Goal: Task Accomplishment & Management: Complete application form

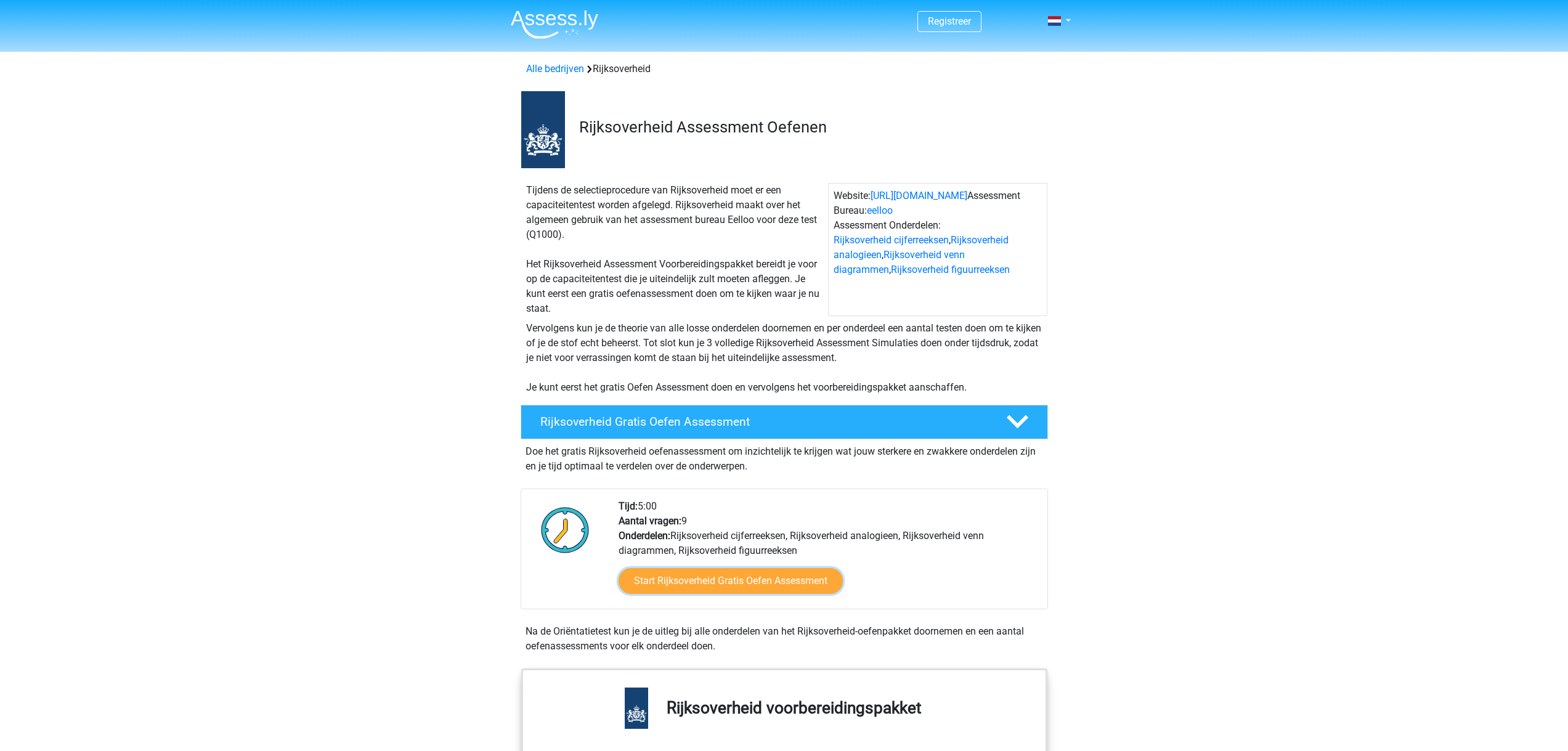
click at [799, 568] on link "Start Rijksoverheid Gratis Oefen Assessment" at bounding box center [731, 580] width 224 height 26
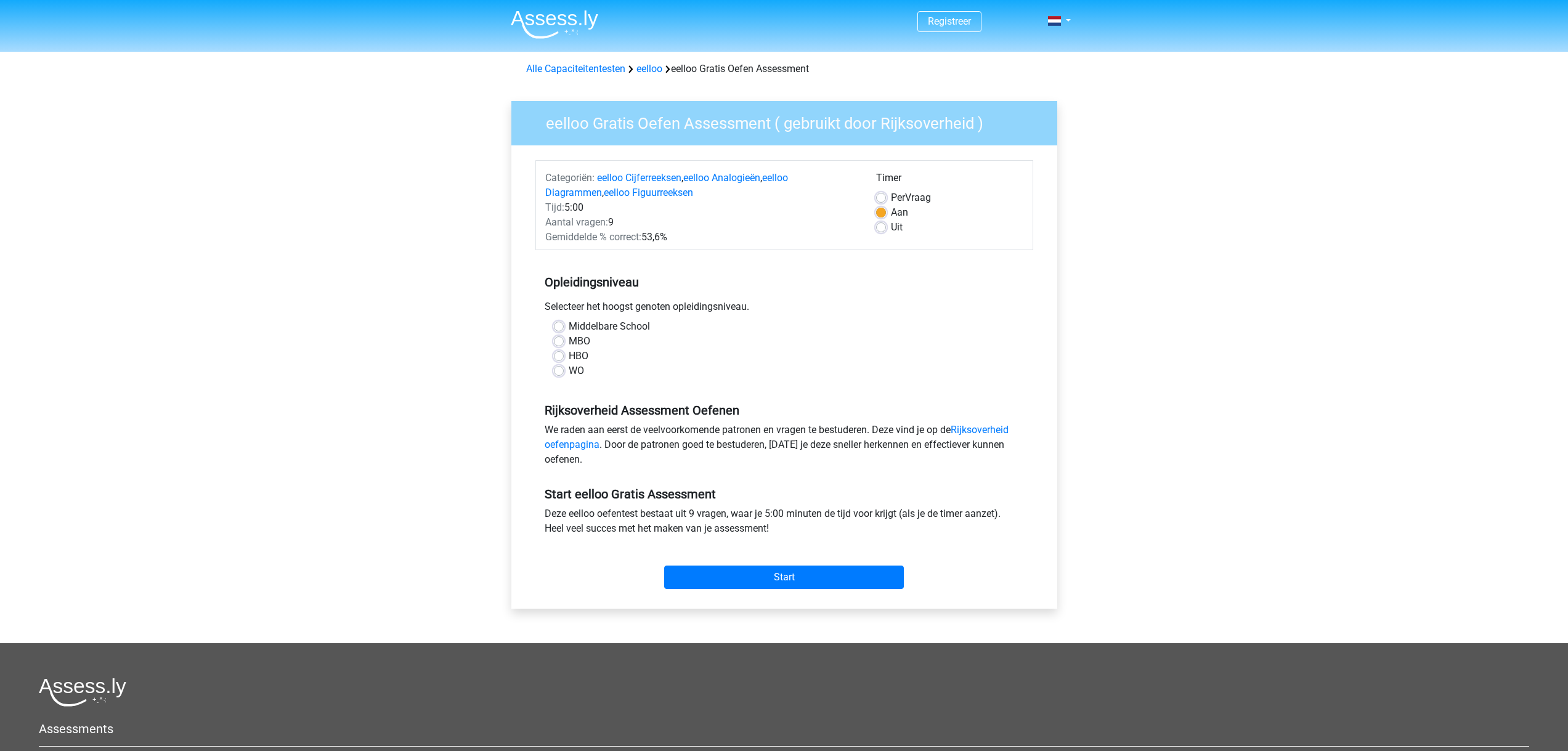
click at [569, 372] on label "WO" at bounding box center [576, 371] width 15 height 15
click at [554, 372] on input "WO" at bounding box center [559, 370] width 10 height 13
radio input "true"
click at [760, 579] on input "Start" at bounding box center [784, 577] width 240 height 23
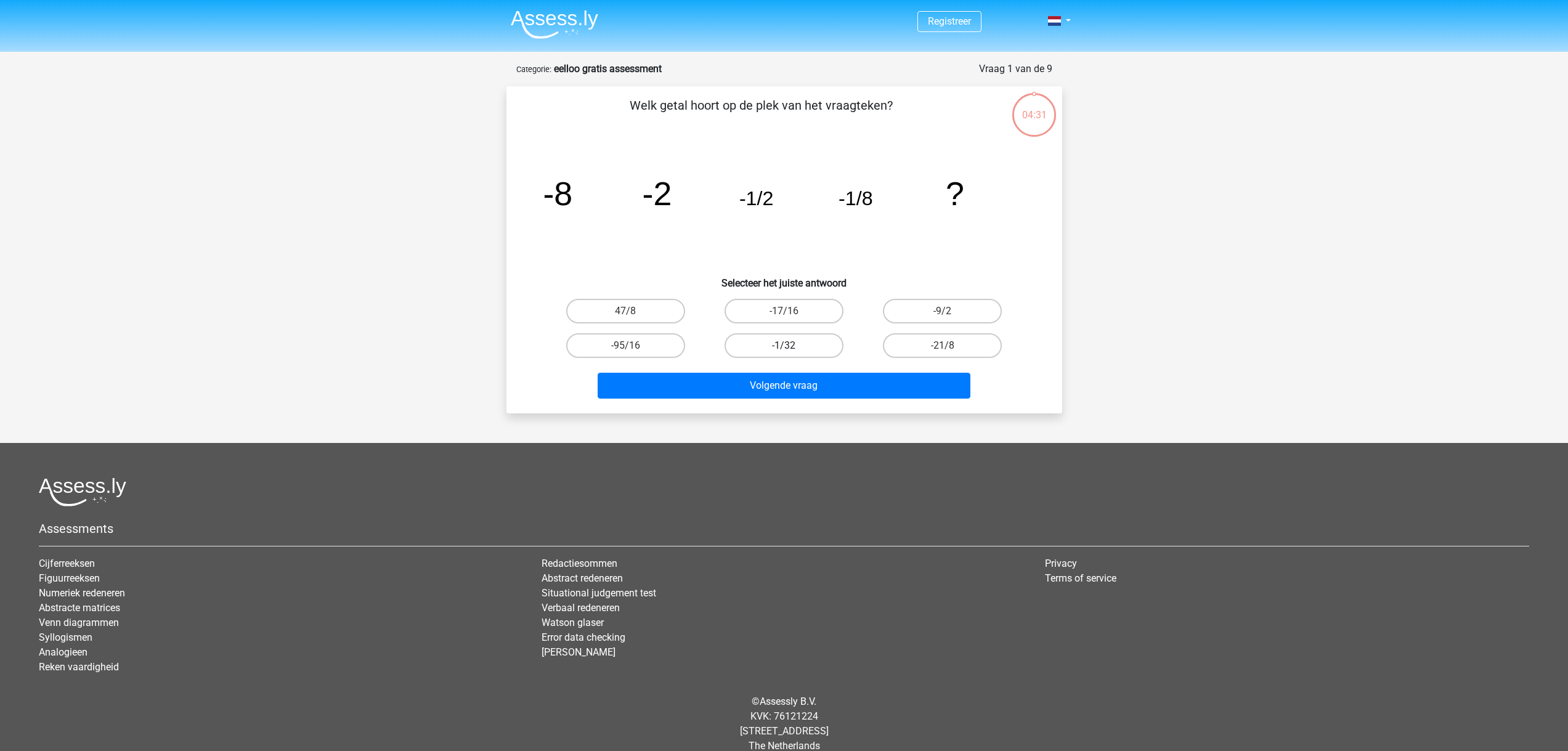
click at [809, 345] on label "-1/32" at bounding box center [784, 345] width 119 height 24
click at [792, 345] on input "-1/32" at bounding box center [788, 350] width 8 height 8
radio input "true"
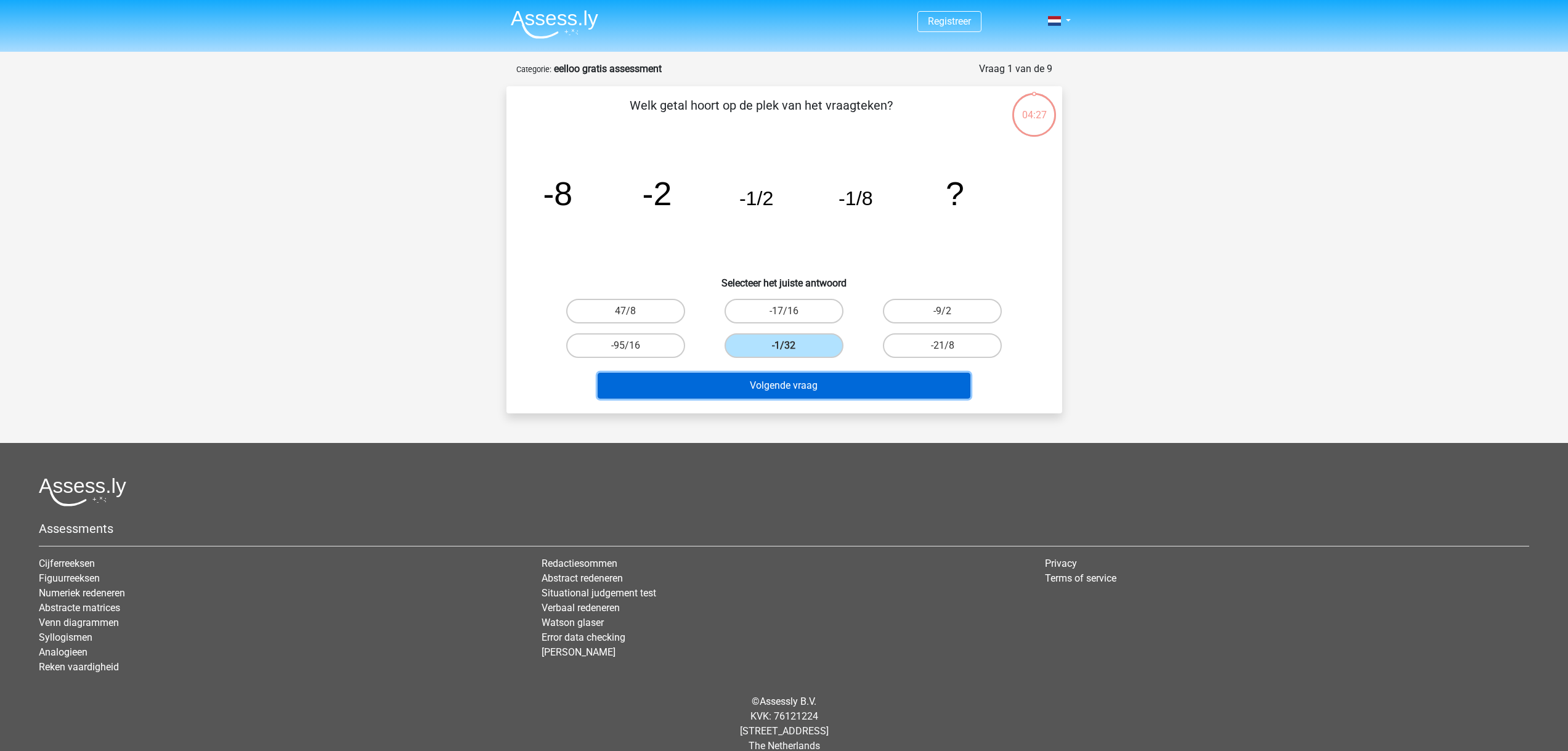
click at [810, 383] on button "Volgende vraag" at bounding box center [784, 386] width 373 height 26
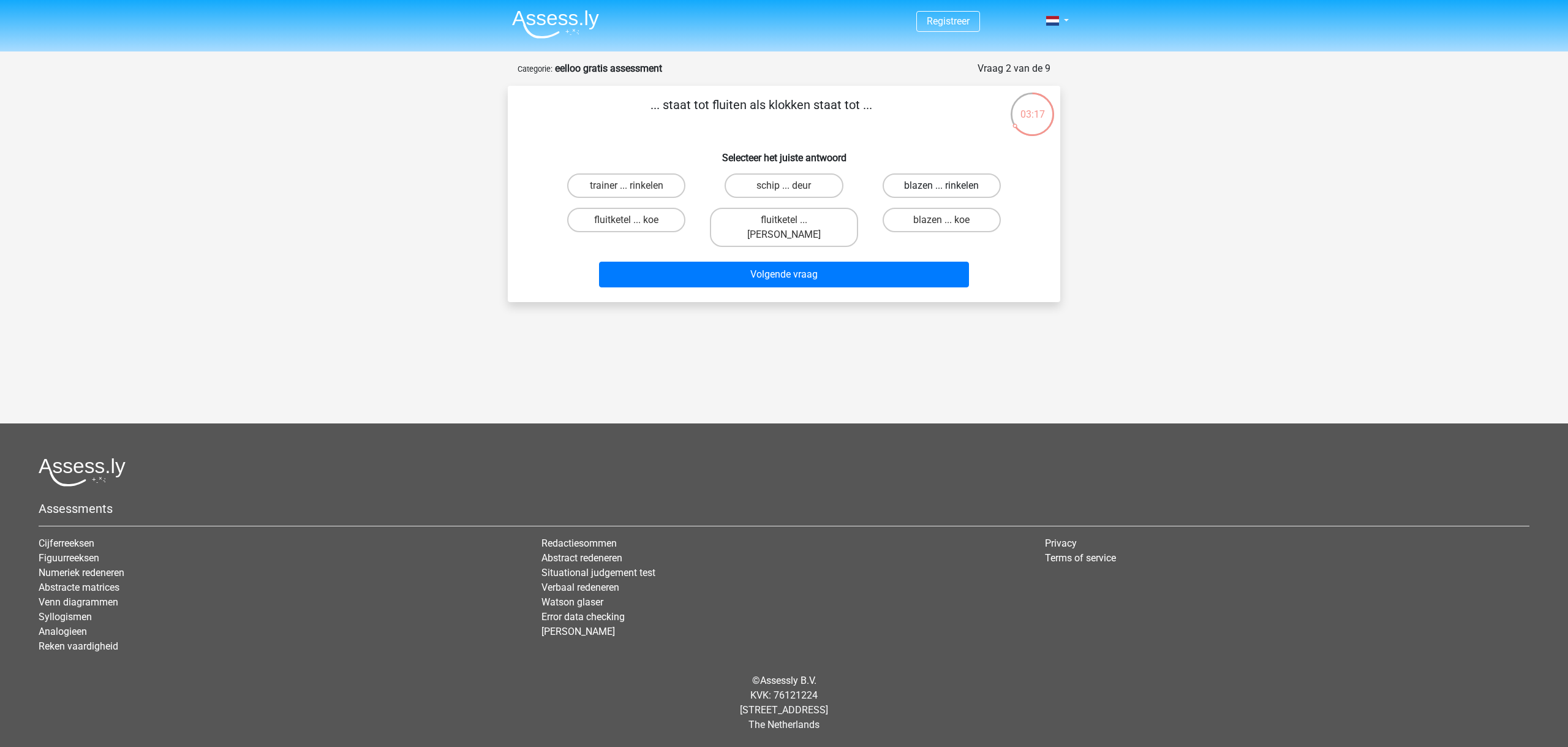
click at [917, 192] on label "blazen ... rinkelen" at bounding box center [942, 185] width 118 height 24
click at [941, 192] on input "blazen ... rinkelen" at bounding box center [945, 190] width 8 height 8
radio input "true"
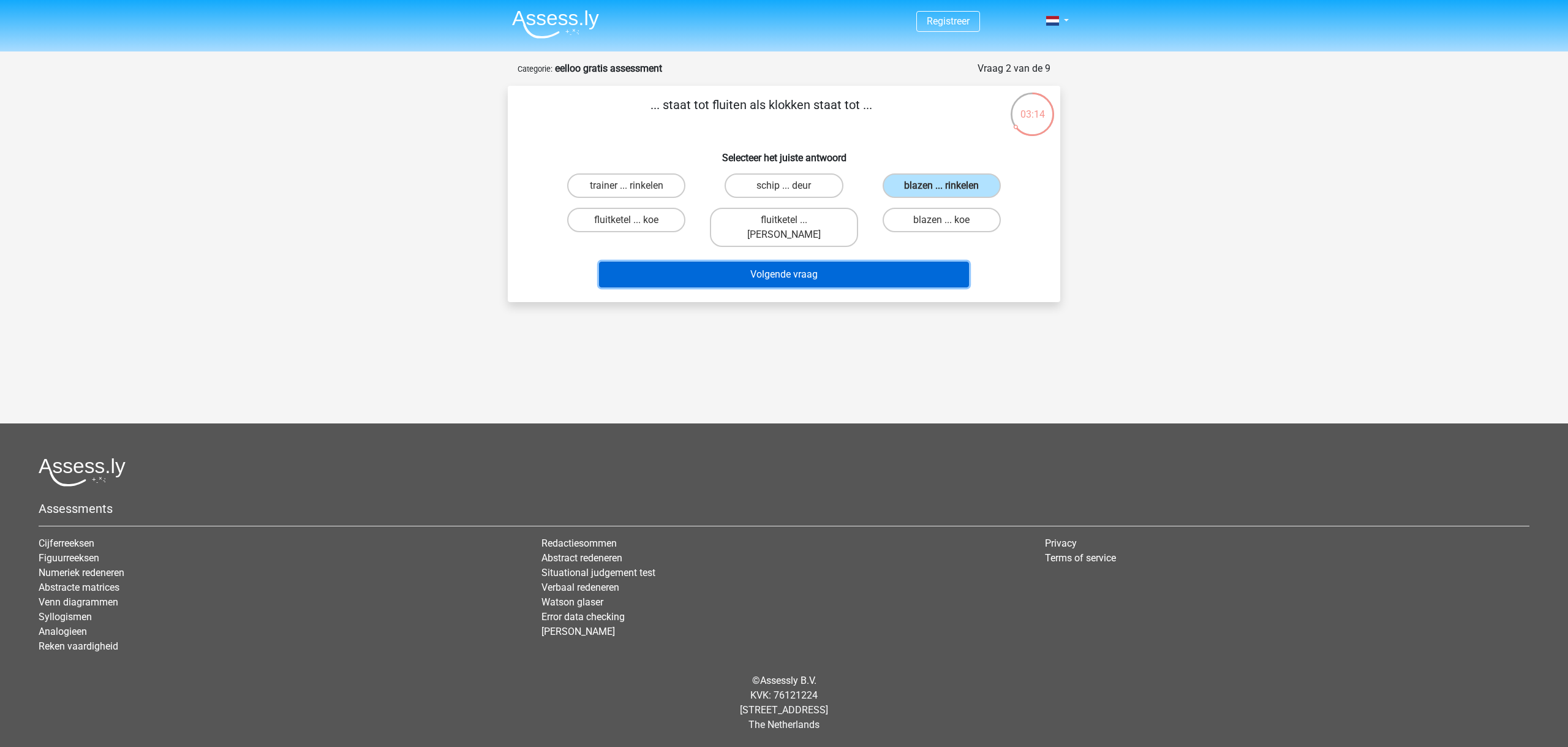
click at [833, 262] on button "Volgende vraag" at bounding box center [784, 275] width 371 height 26
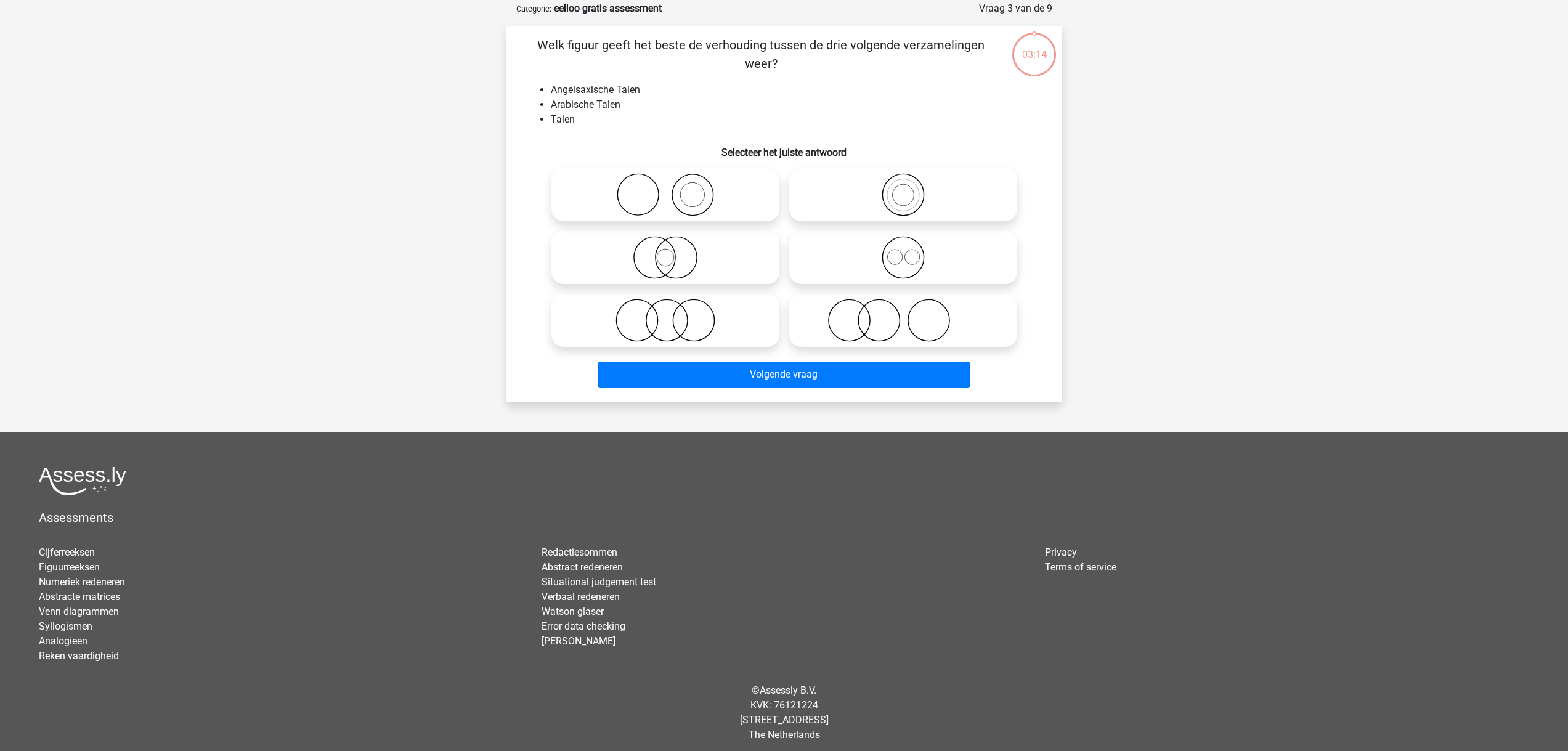
scroll to position [62, 0]
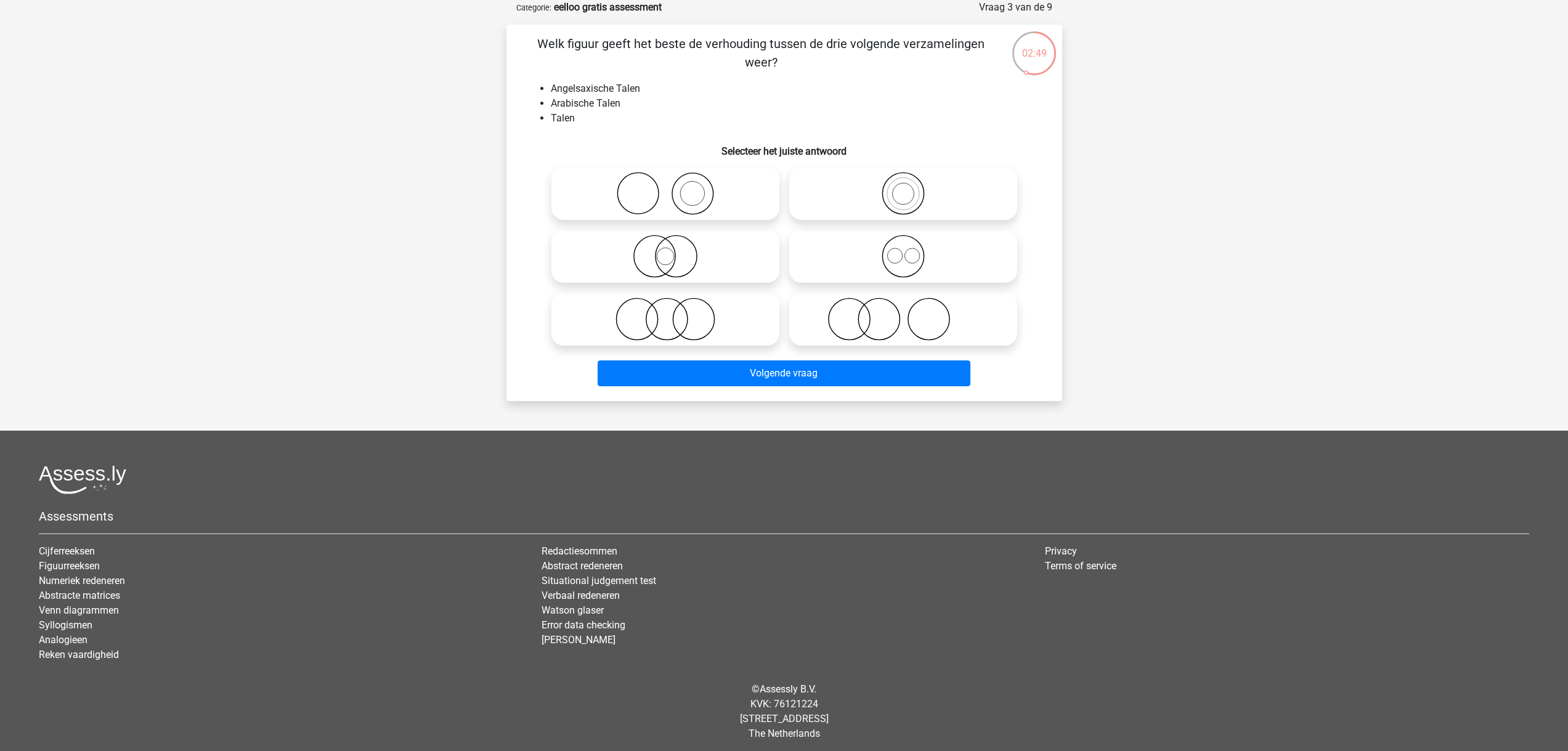
click at [897, 262] on icon at bounding box center [903, 257] width 218 height 43
click at [903, 250] on input "radio" at bounding box center [907, 247] width 8 height 8
radio input "true"
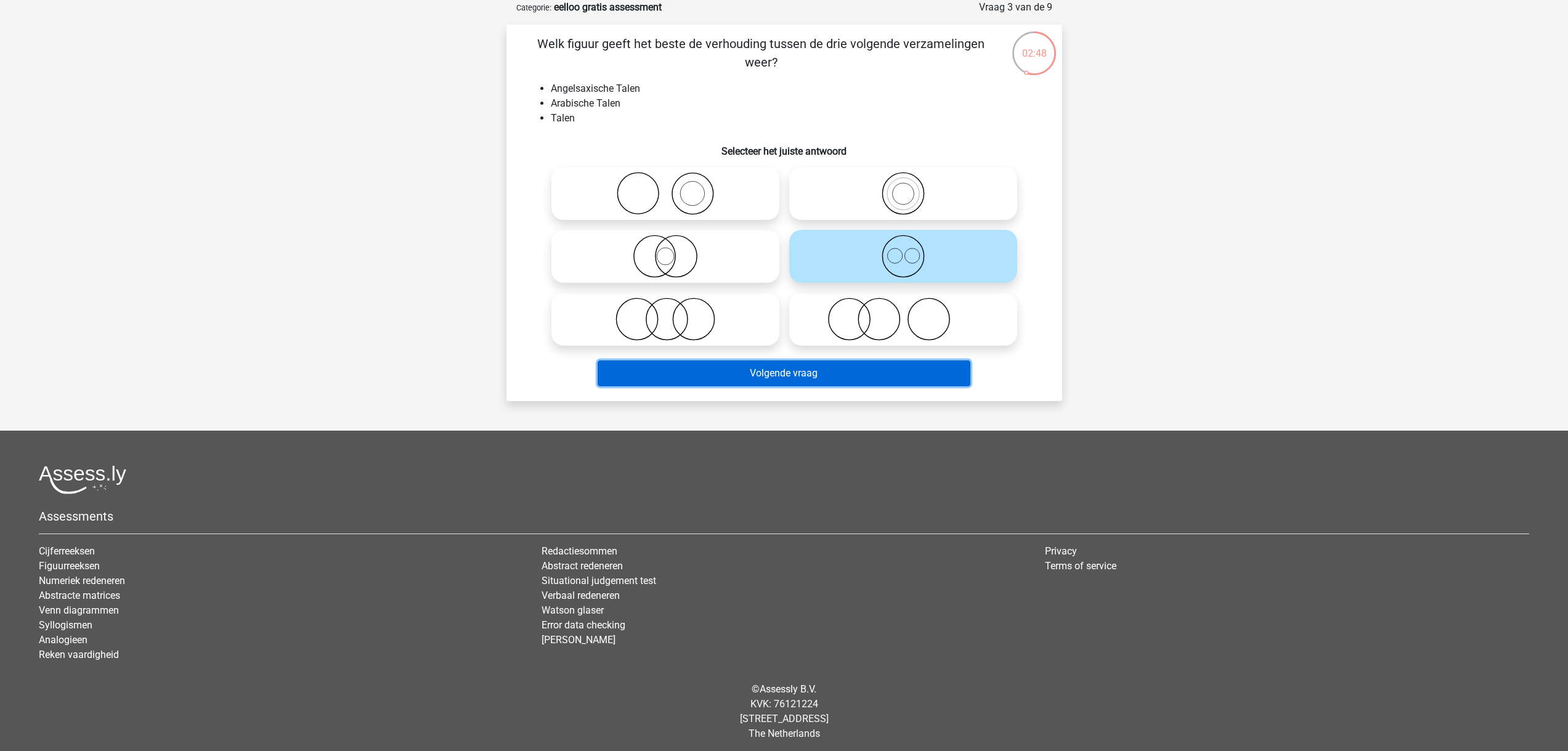
click at [806, 378] on button "Volgende vraag" at bounding box center [784, 373] width 373 height 26
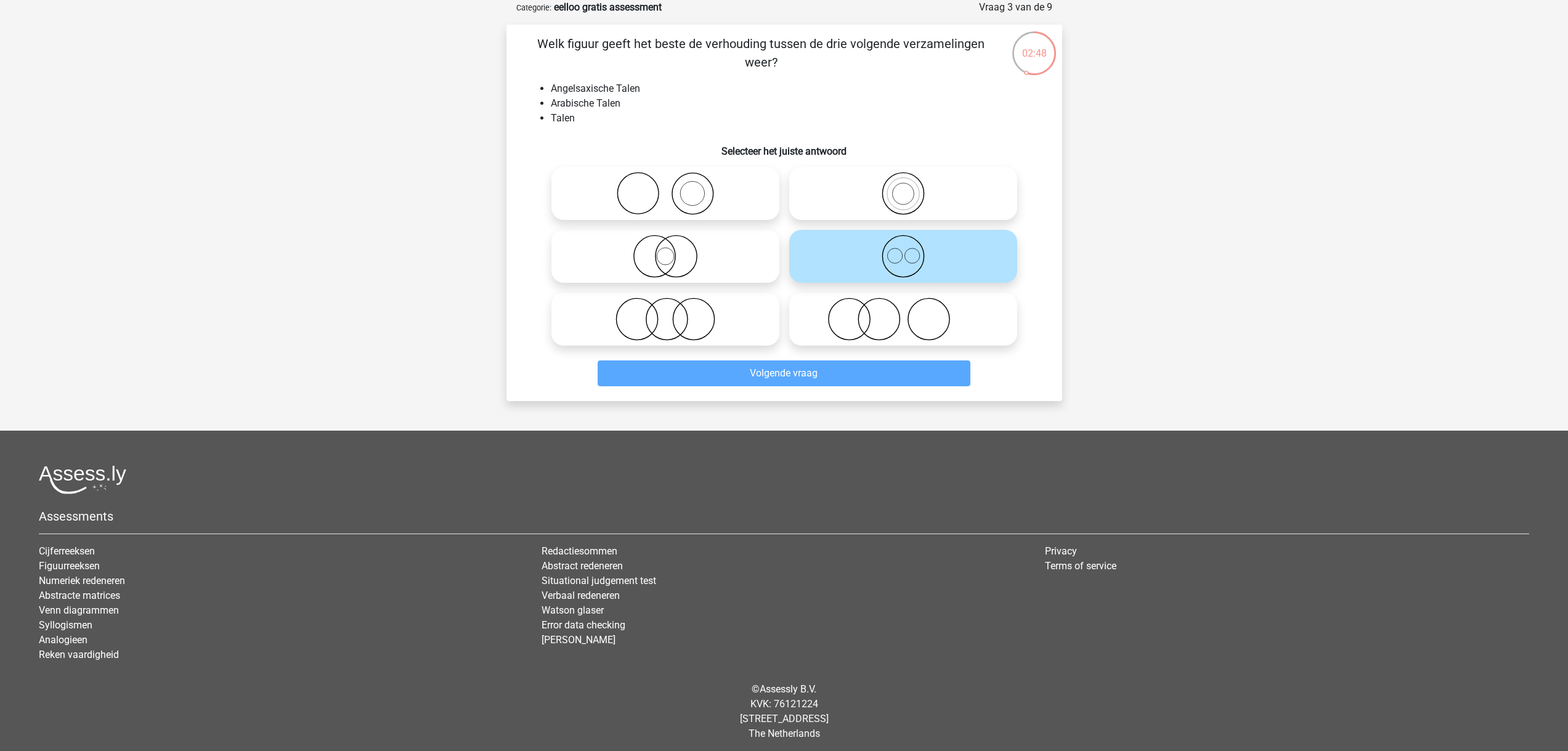
scroll to position [18, 0]
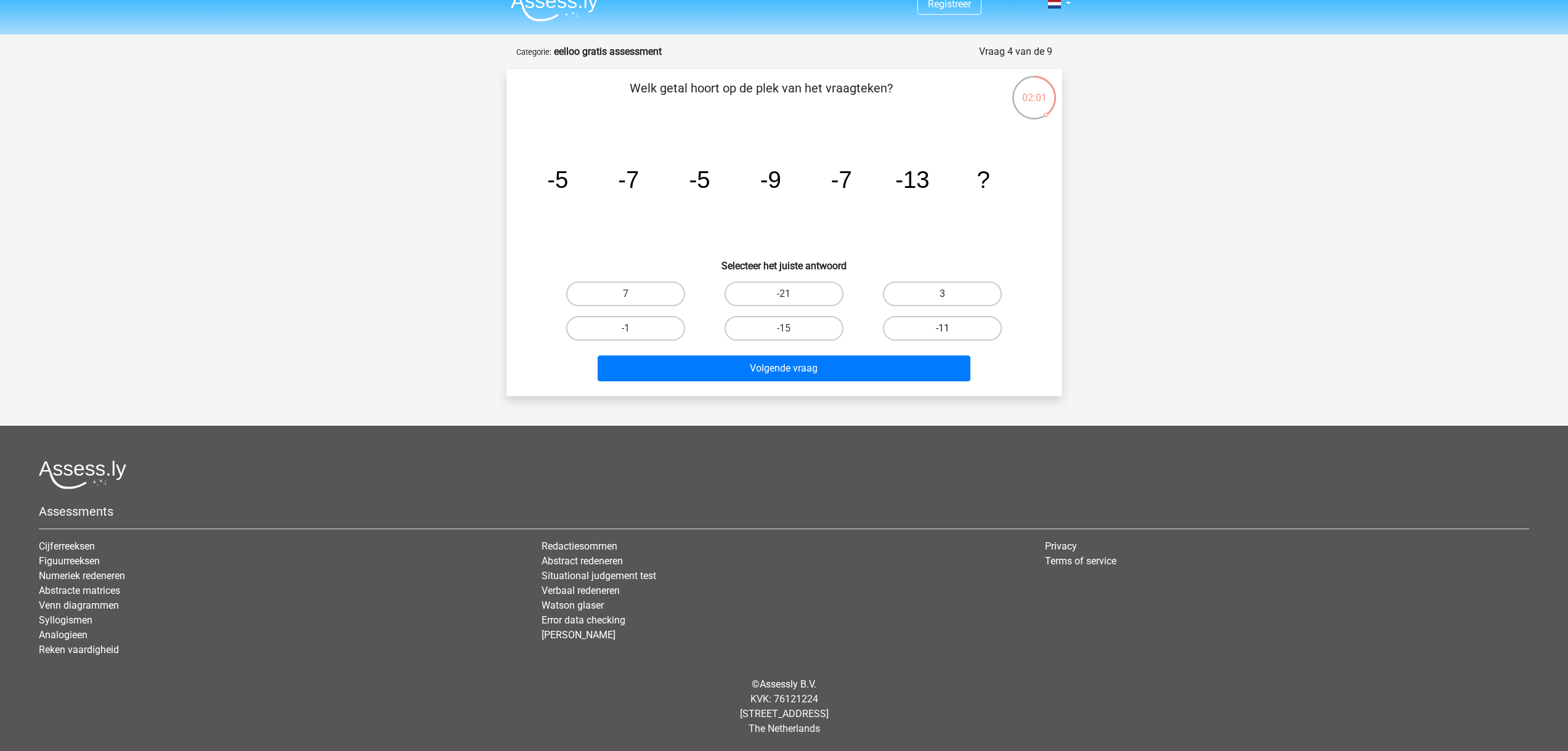
click at [956, 328] on label "-11" at bounding box center [942, 328] width 119 height 24
click at [951, 329] on input "-11" at bounding box center [947, 333] width 8 height 8
radio input "true"
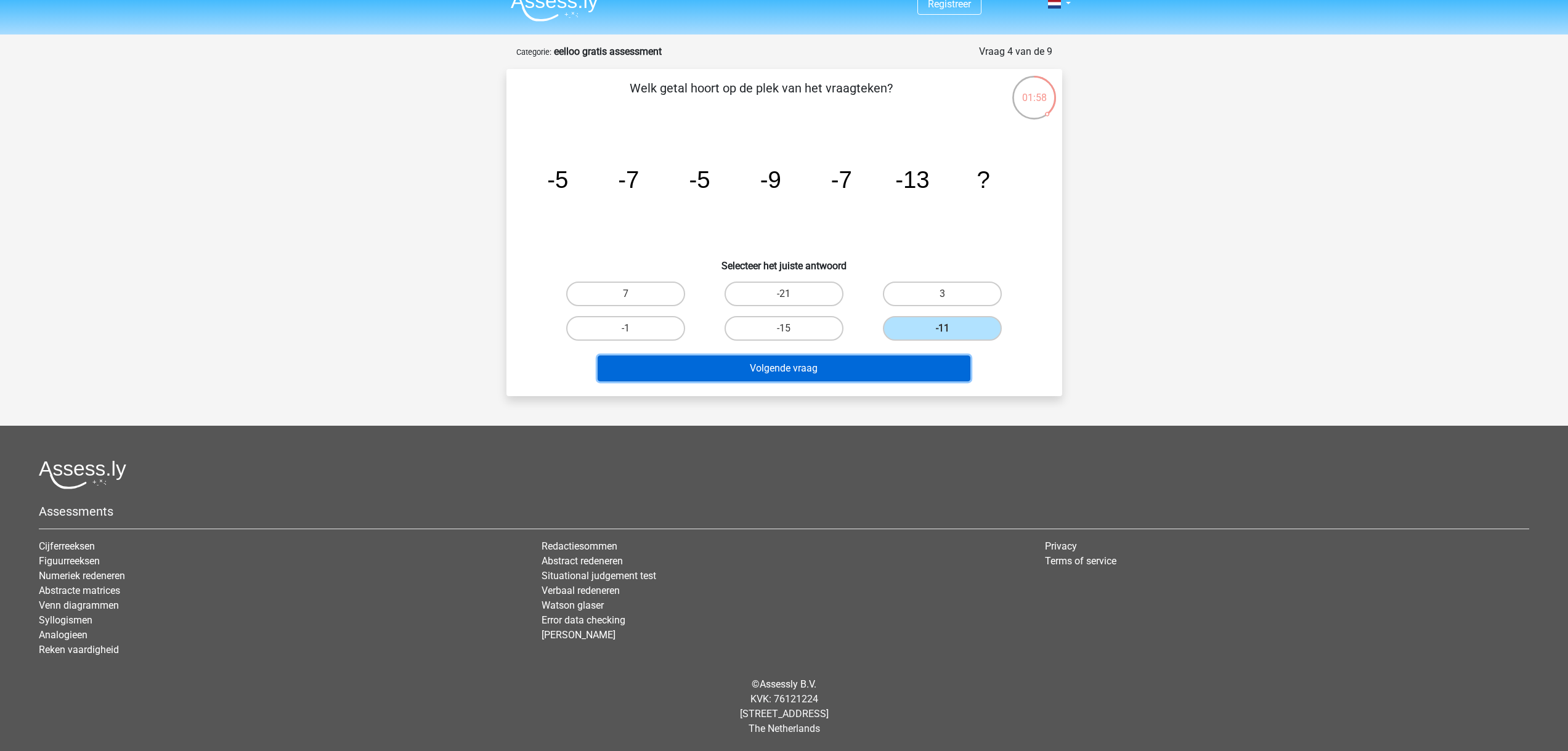
click at [876, 375] on button "Volgende vraag" at bounding box center [784, 368] width 373 height 26
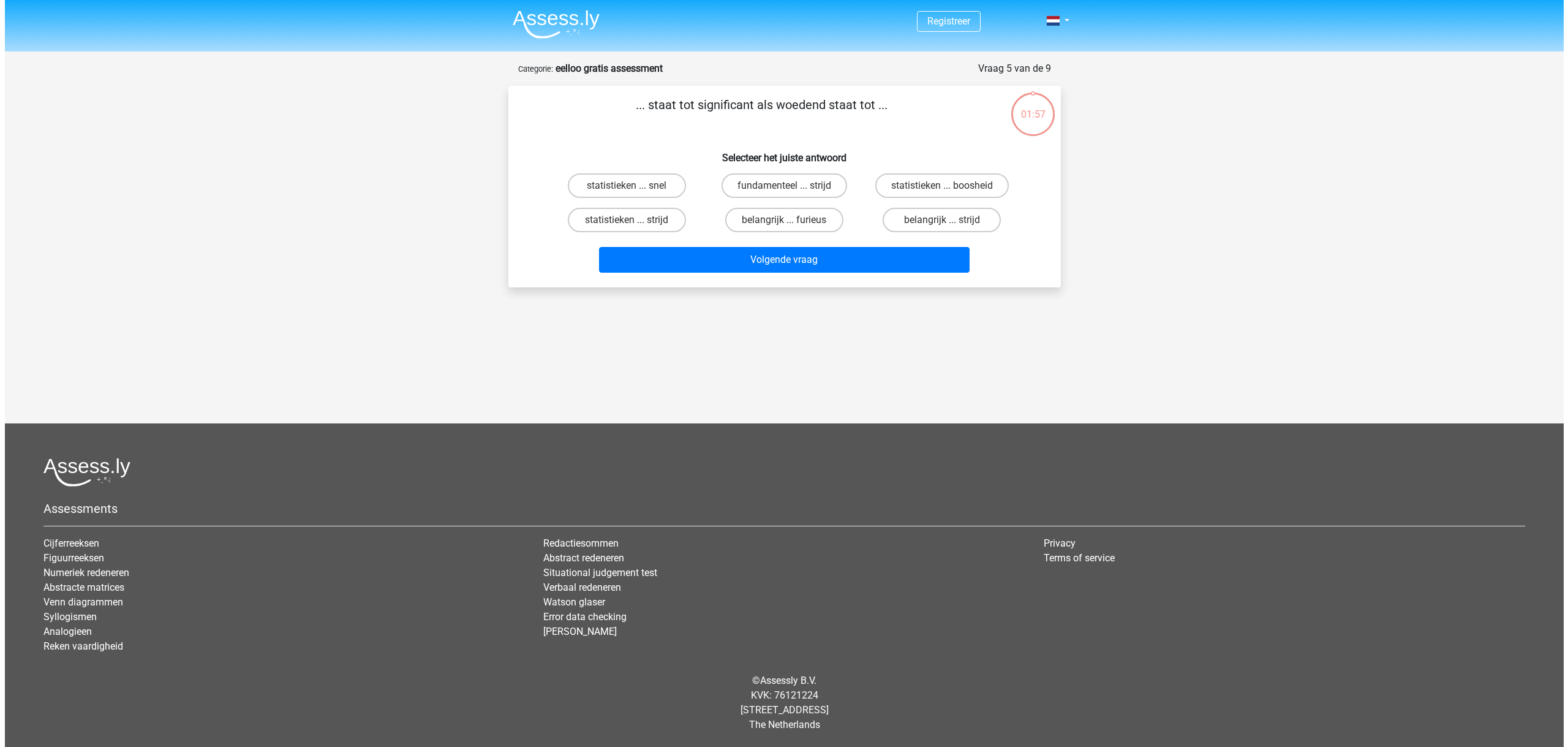
scroll to position [0, 0]
click at [815, 223] on label "belangrijk ... furieus" at bounding box center [783, 220] width 118 height 24
click at [791, 223] on input "belangrijk ... furieus" at bounding box center [788, 224] width 8 height 8
radio input "true"
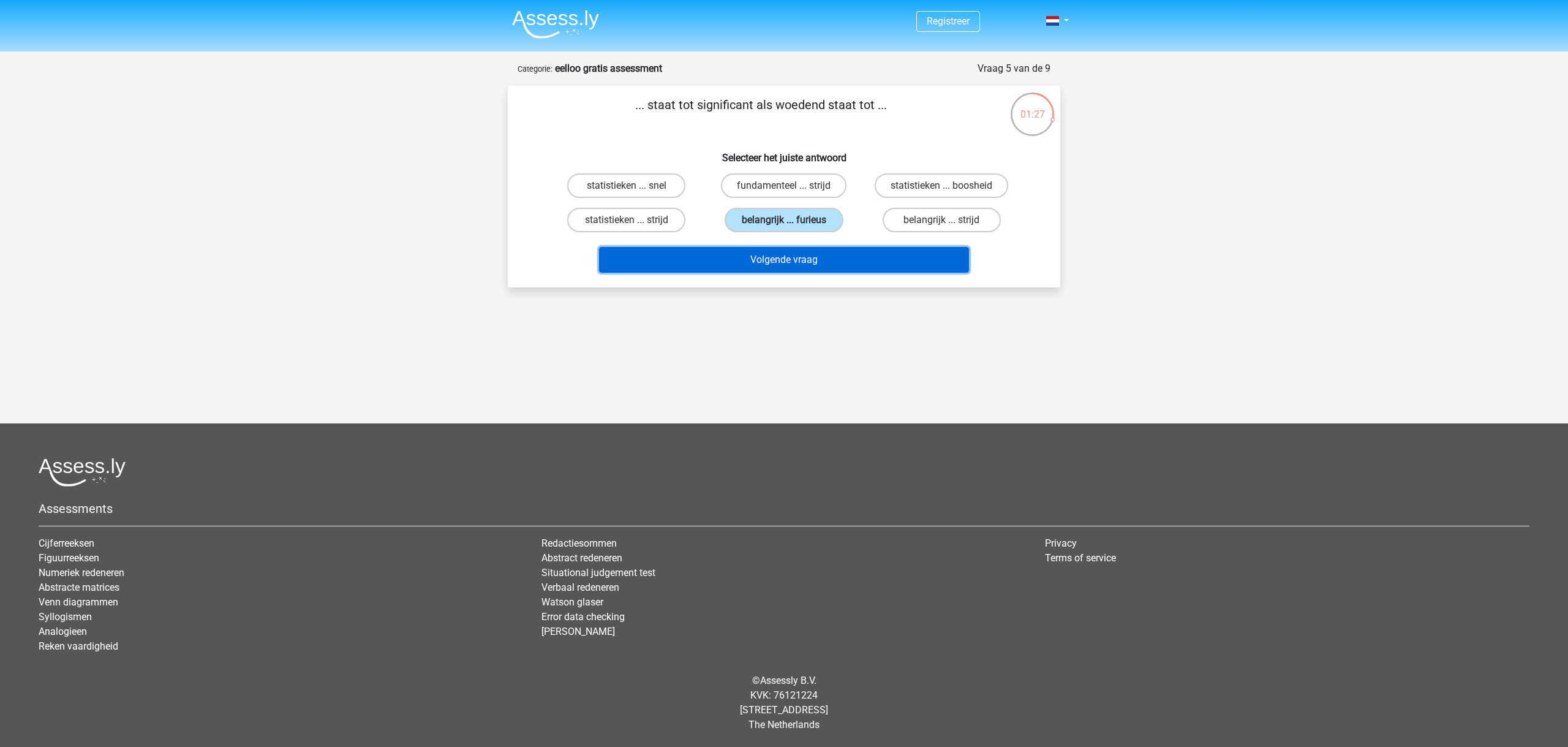
click at [846, 257] on button "Volgende vraag" at bounding box center [784, 260] width 371 height 26
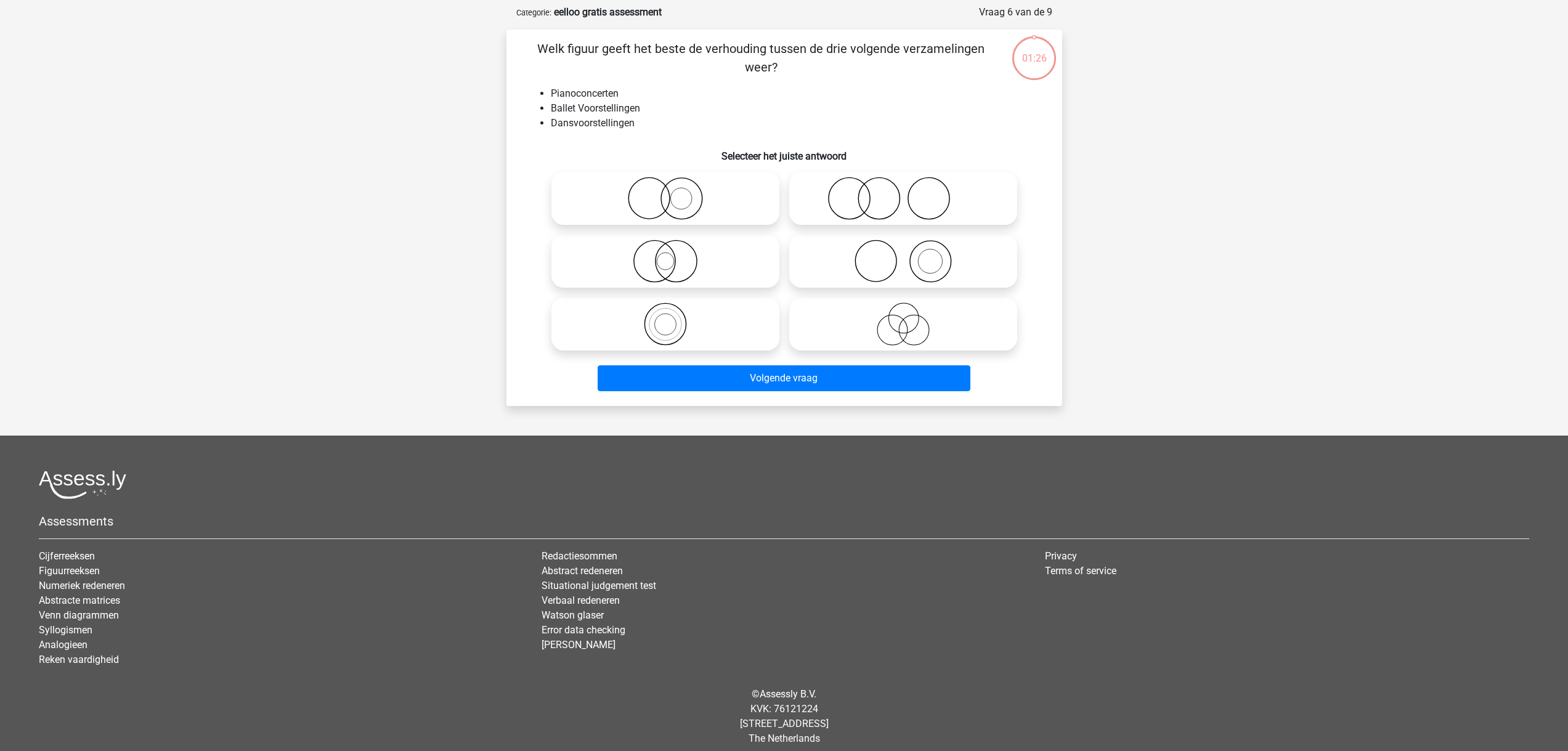
scroll to position [62, 0]
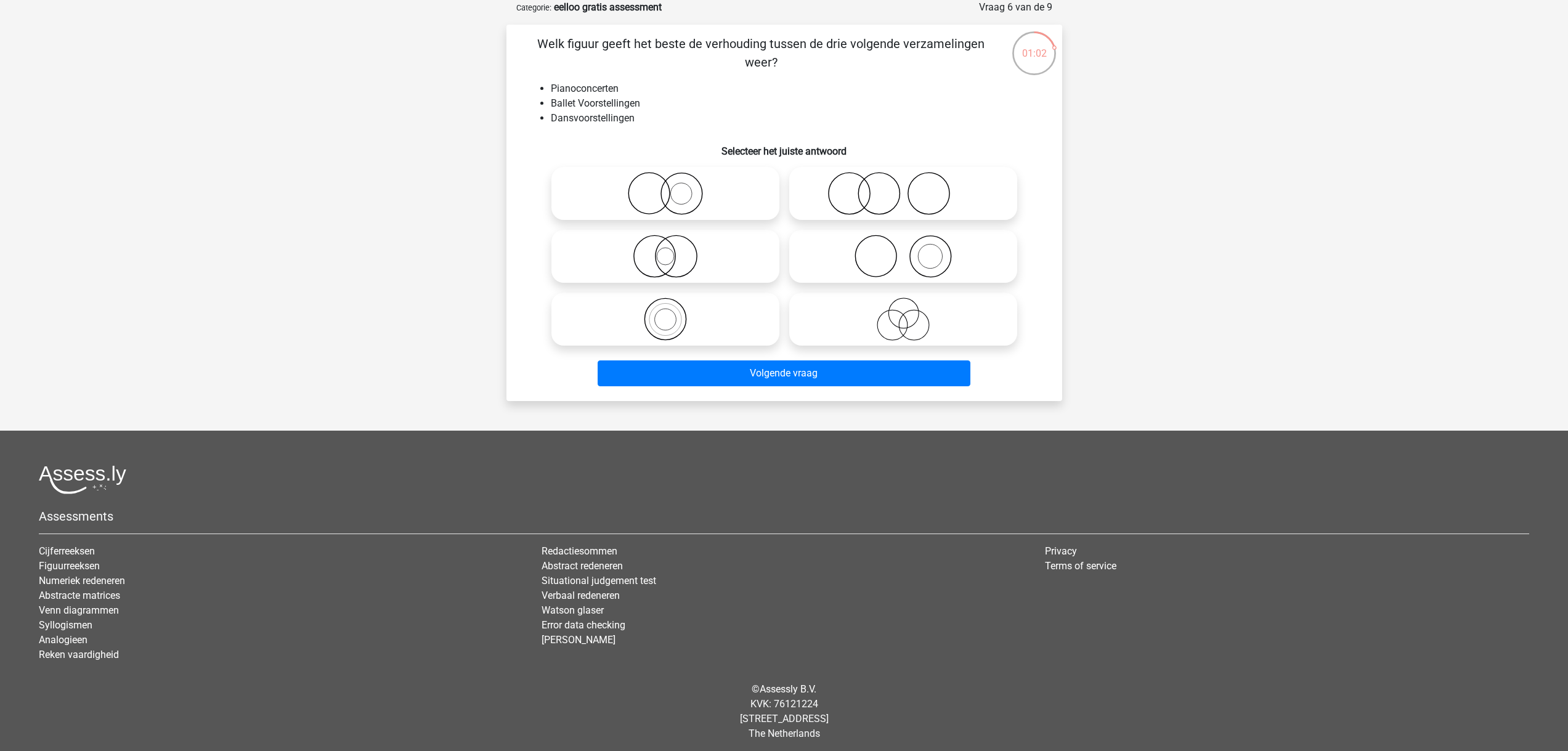
click at [912, 256] on icon at bounding box center [903, 257] width 218 height 43
click at [911, 250] on input "radio" at bounding box center [907, 247] width 8 height 8
radio input "true"
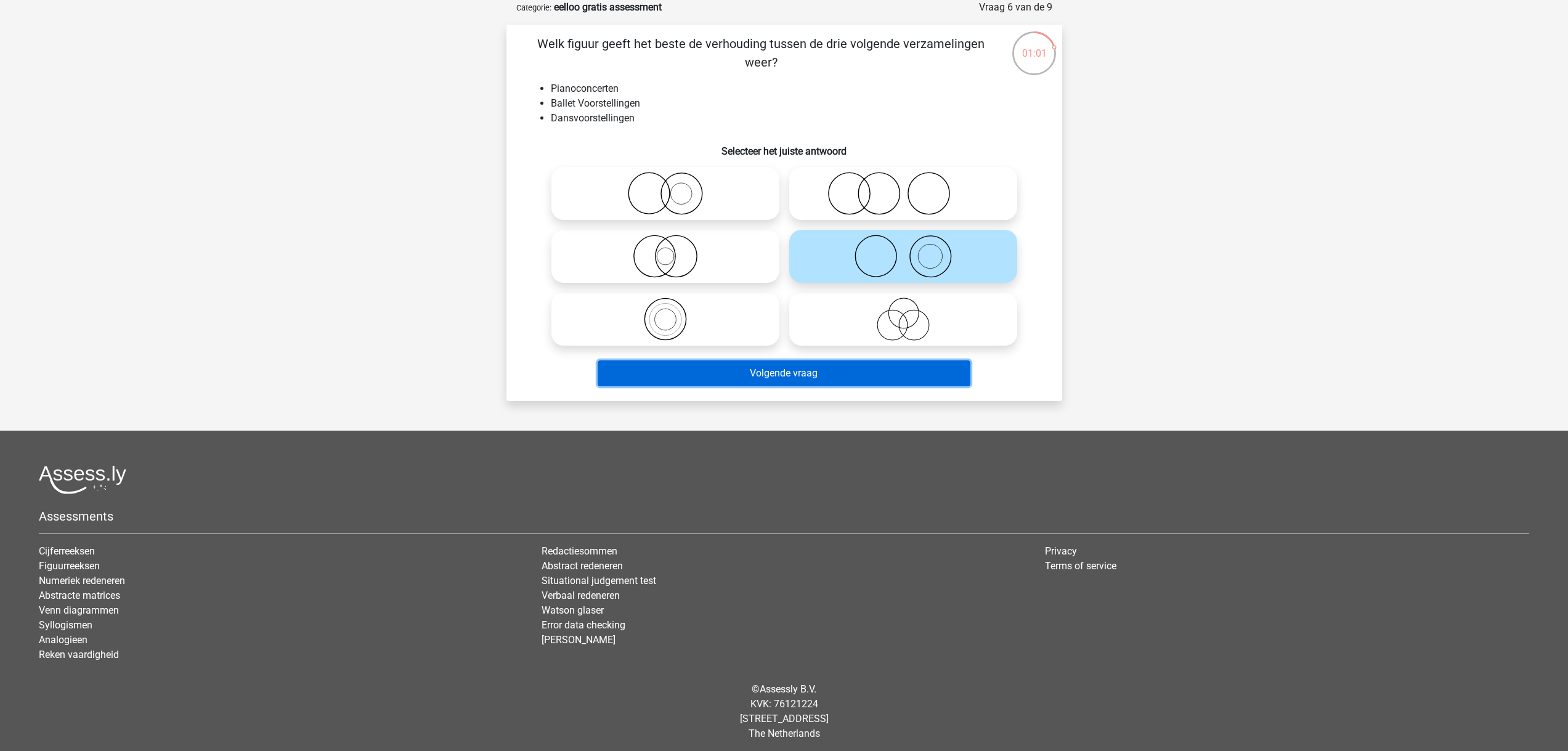
click at [845, 374] on button "Volgende vraag" at bounding box center [784, 373] width 373 height 26
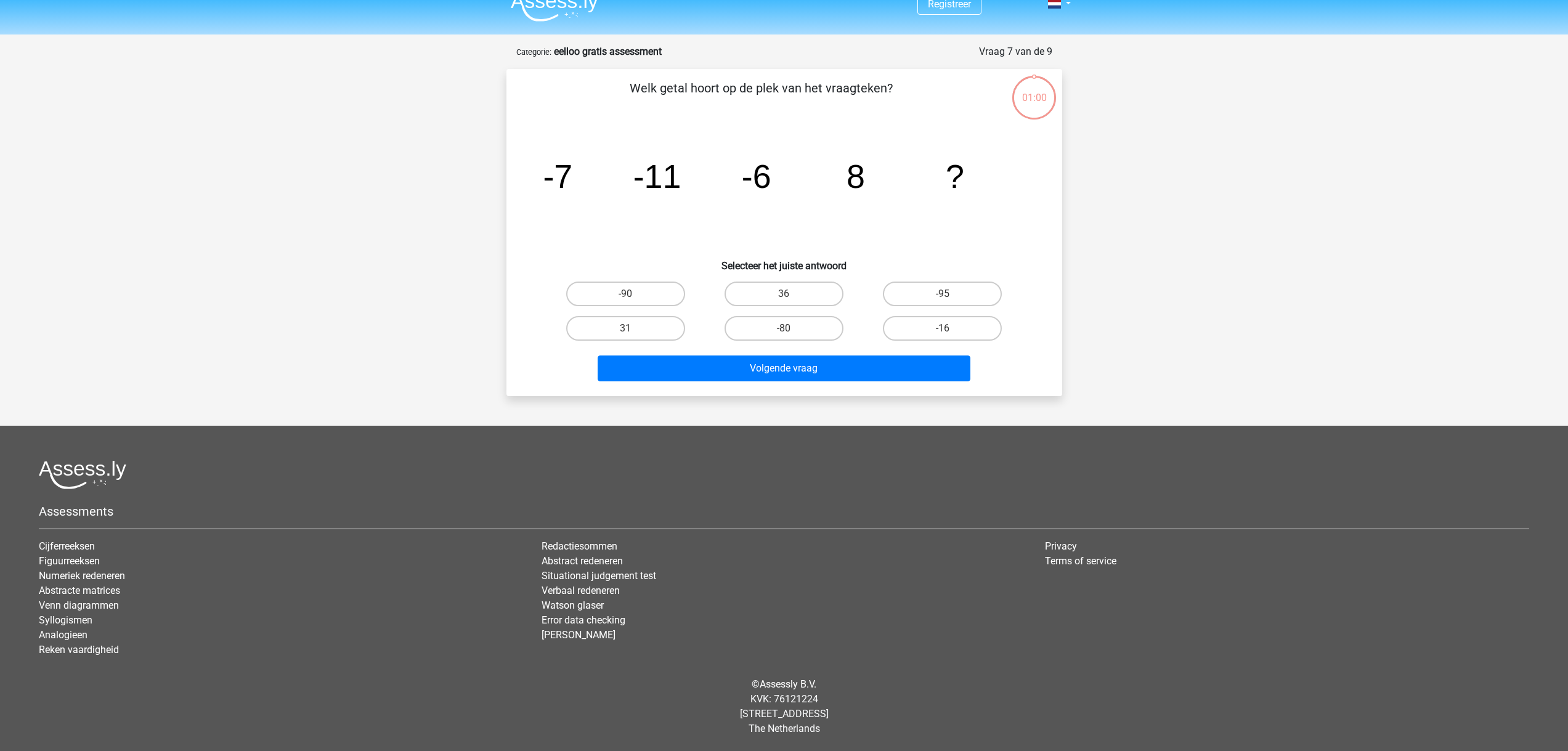
scroll to position [18, 0]
click at [646, 335] on label "31" at bounding box center [626, 328] width 119 height 24
click at [633, 335] on input "31" at bounding box center [630, 333] width 8 height 8
radio input "true"
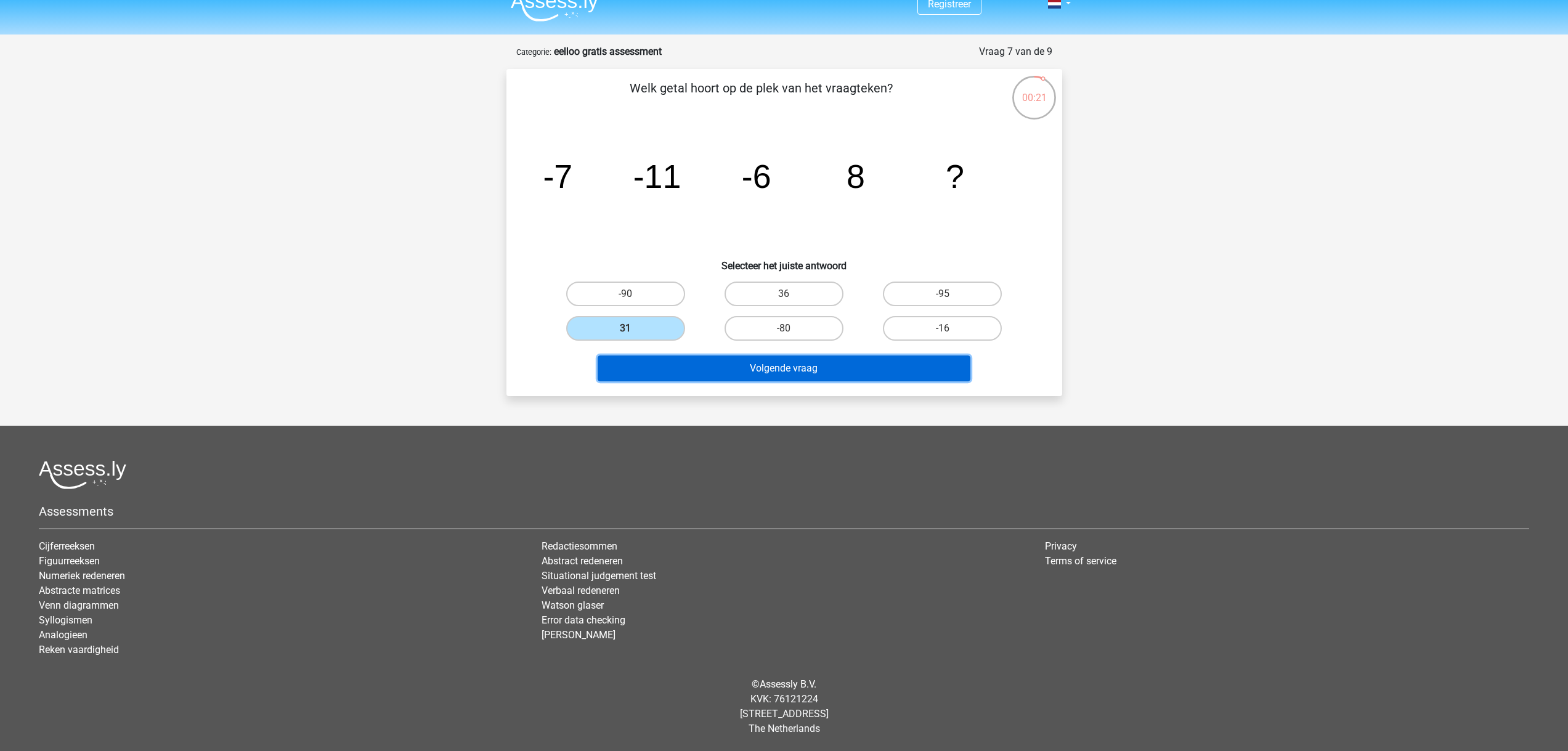
click at [797, 376] on button "Volgende vraag" at bounding box center [784, 368] width 373 height 26
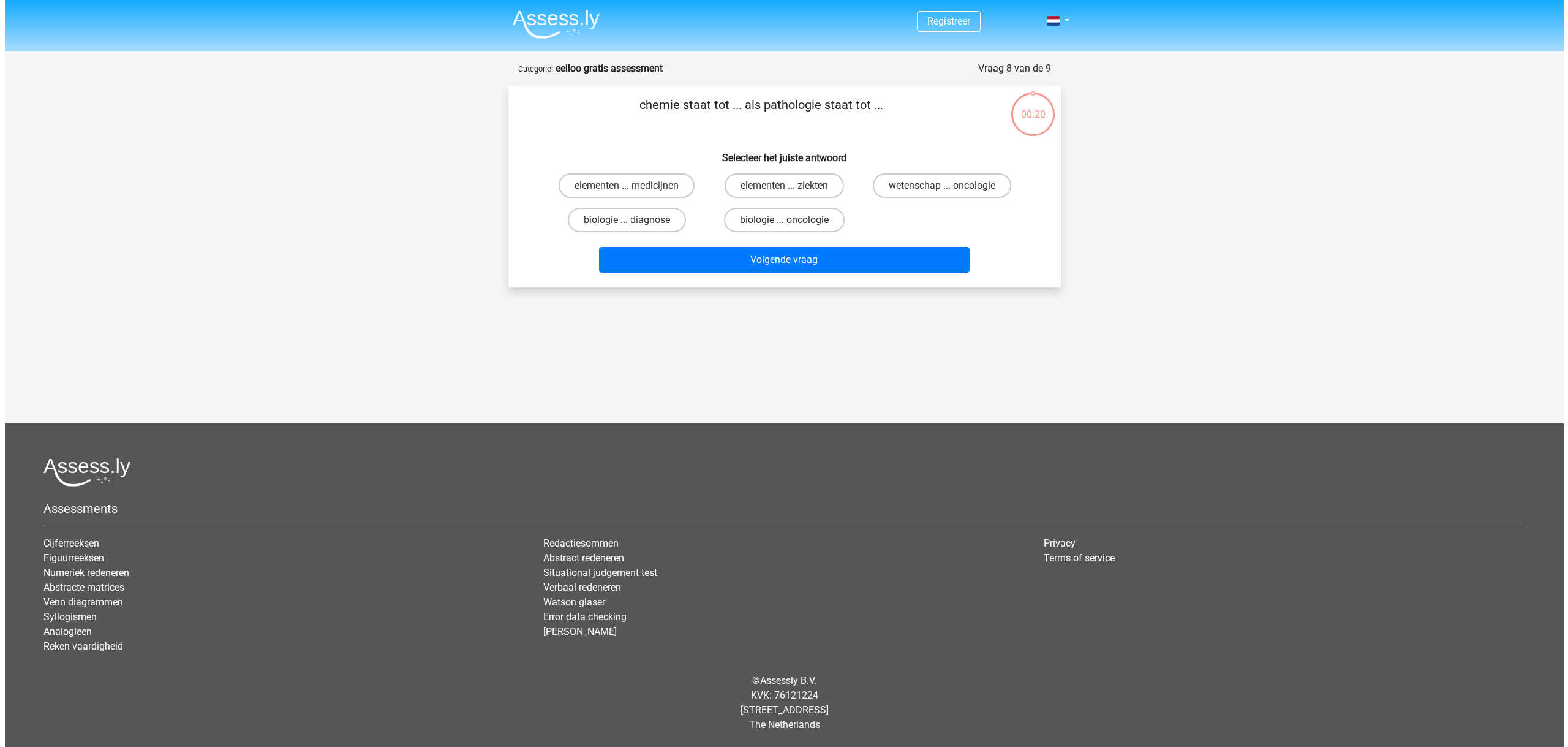
scroll to position [0, 0]
click at [796, 187] on label "elementen ... ziekten" at bounding box center [784, 185] width 120 height 24
click at [791, 187] on input "elementen ... ziekten" at bounding box center [788, 190] width 8 height 8
radio input "true"
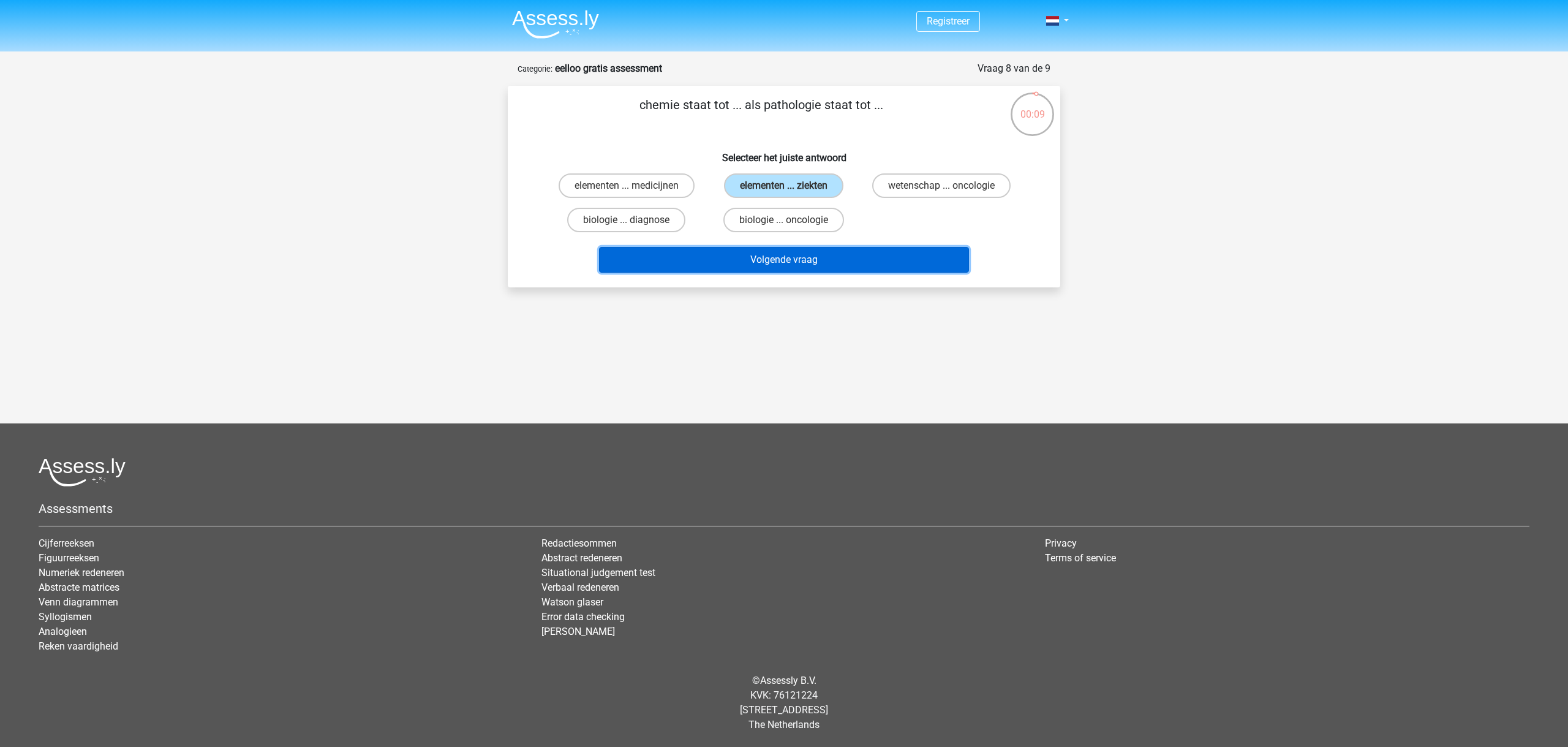
click at [779, 259] on button "Volgende vraag" at bounding box center [784, 260] width 371 height 26
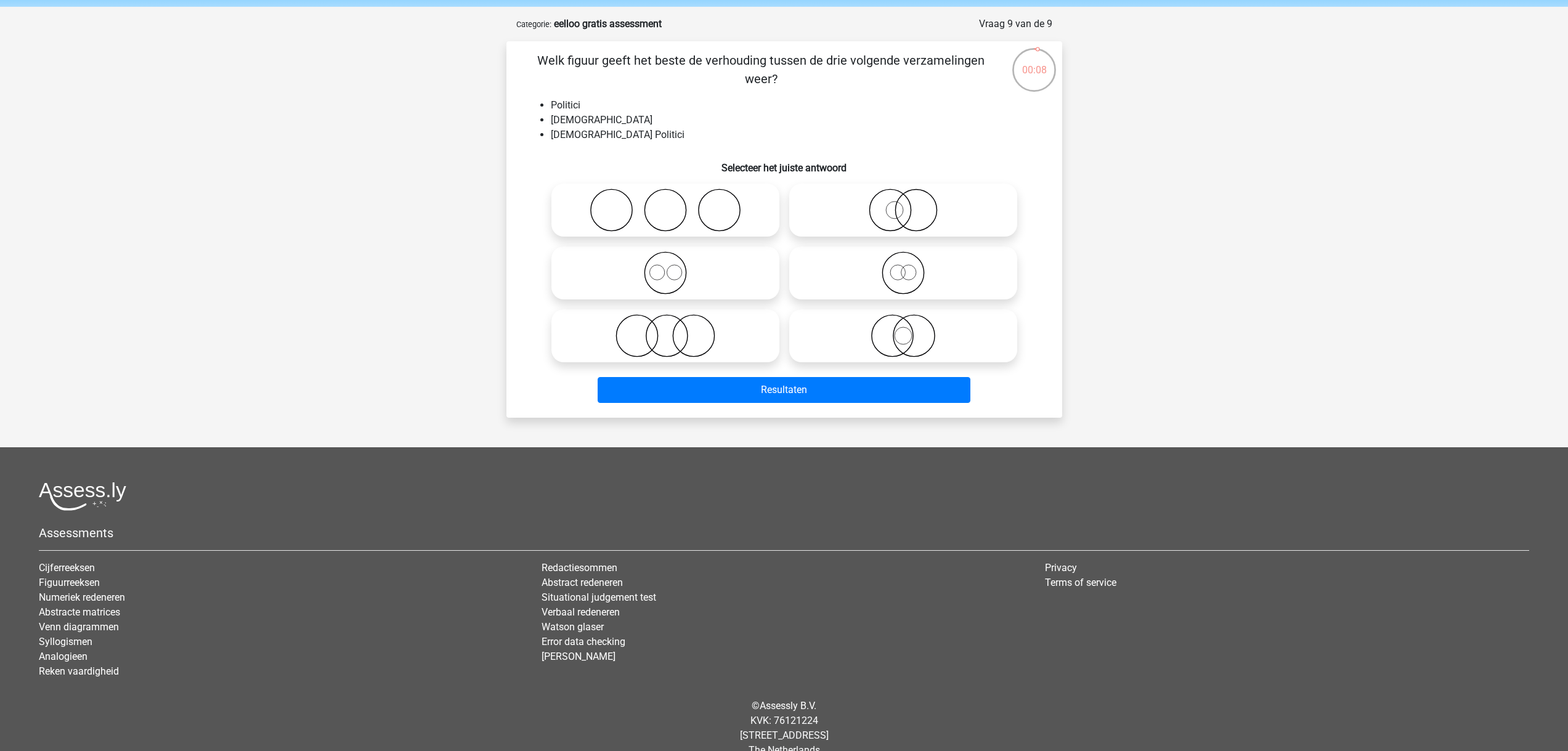
scroll to position [34, 0]
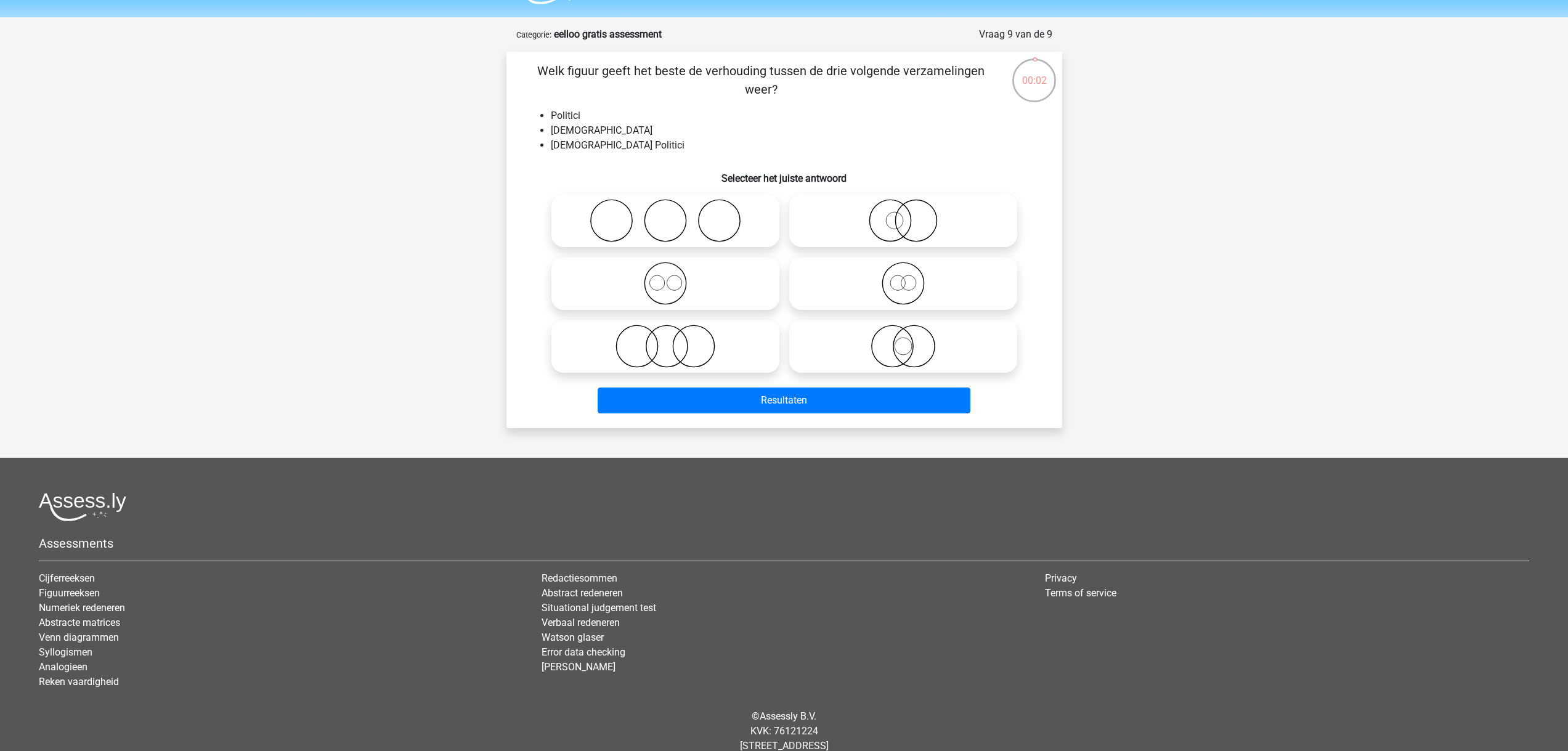
click at [878, 289] on icon at bounding box center [903, 284] width 218 height 43
click at [903, 277] on input "radio" at bounding box center [907, 273] width 8 height 8
radio input "true"
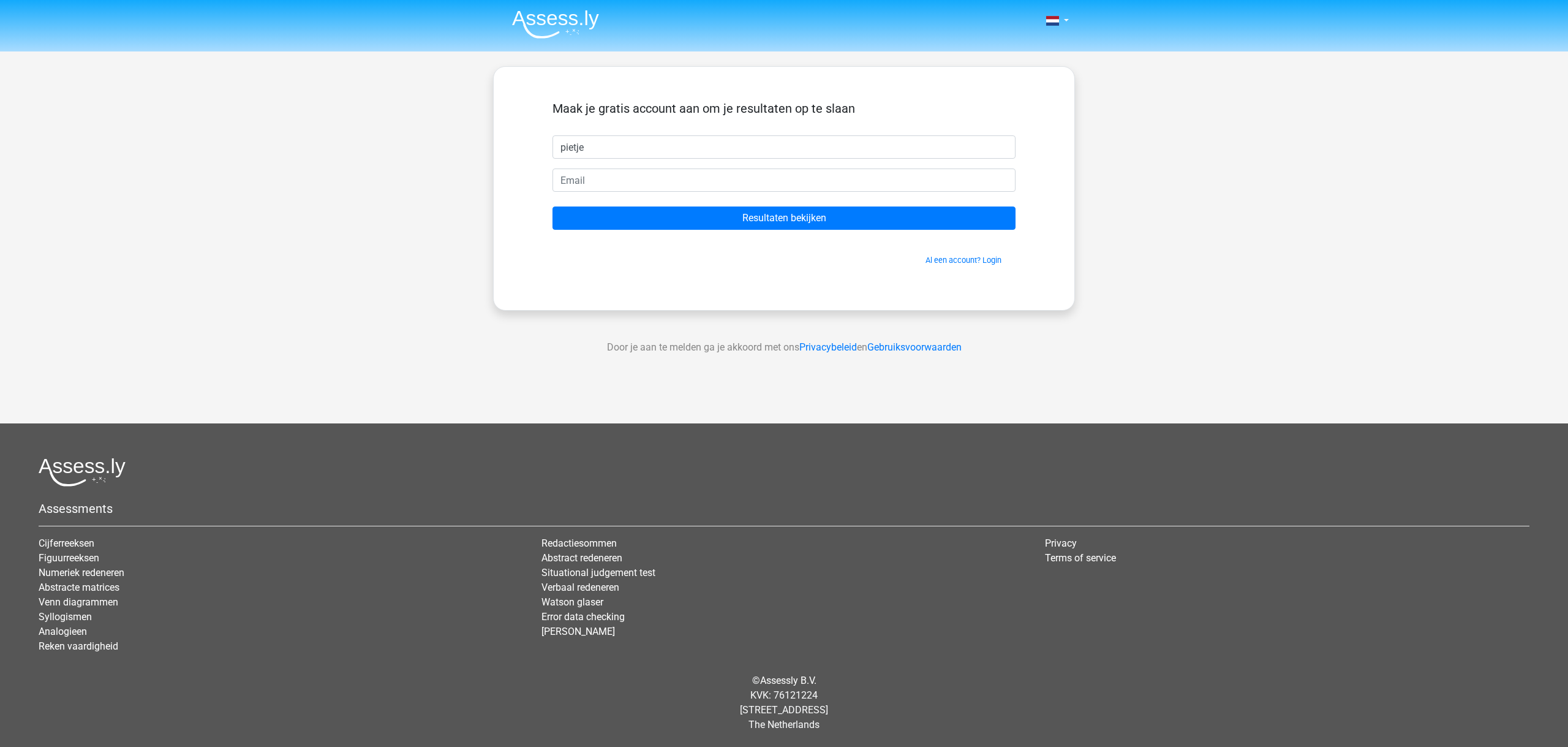
type input "pietje"
type input "pietje@gmail.com"
click at [552, 206] on input "Resultaten bekijken" at bounding box center [783, 218] width 463 height 23
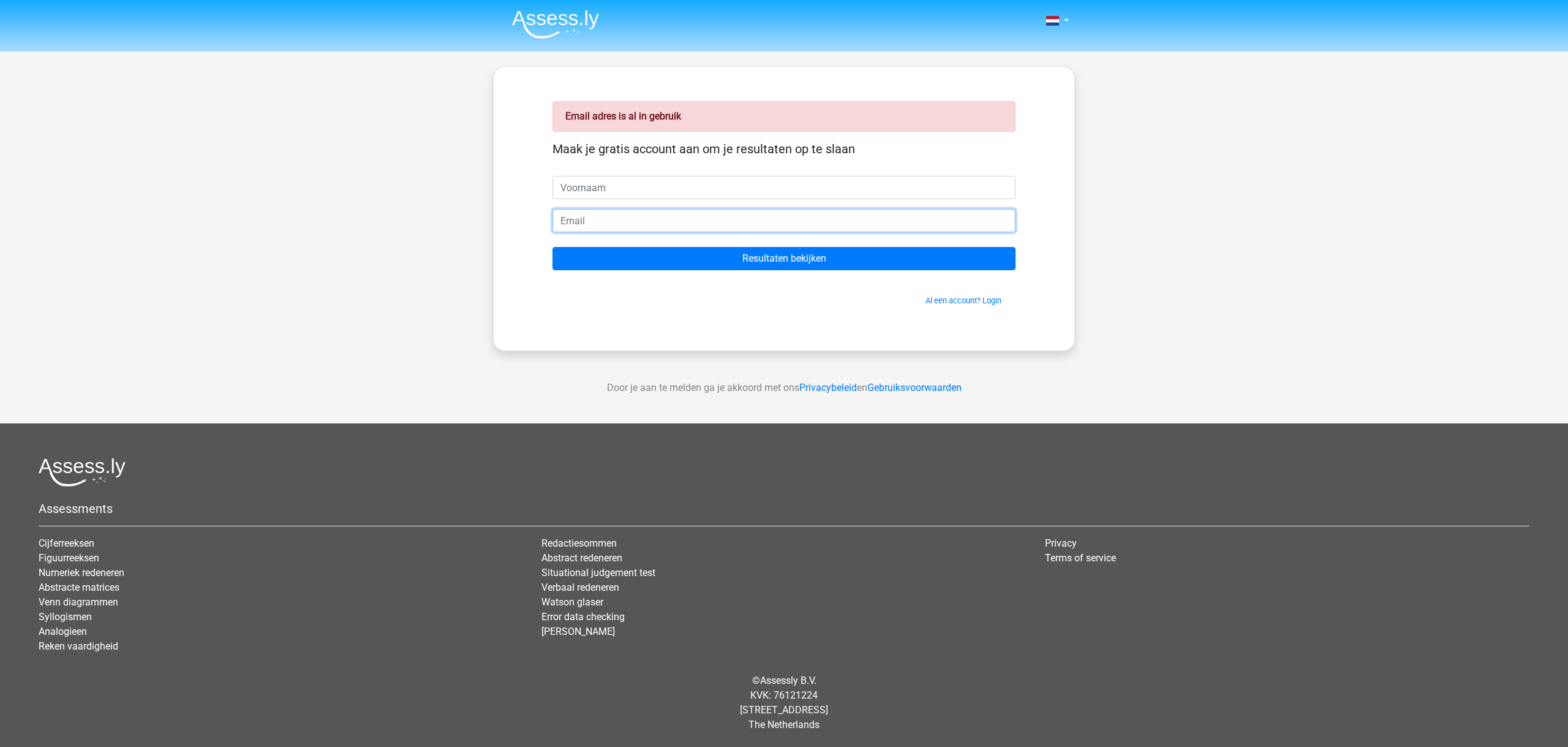
click at [682, 225] on input "email" at bounding box center [783, 220] width 463 height 23
type input "[EMAIL_ADDRESS][DOMAIN_NAME]"
click at [599, 190] on input "text" at bounding box center [783, 187] width 463 height 23
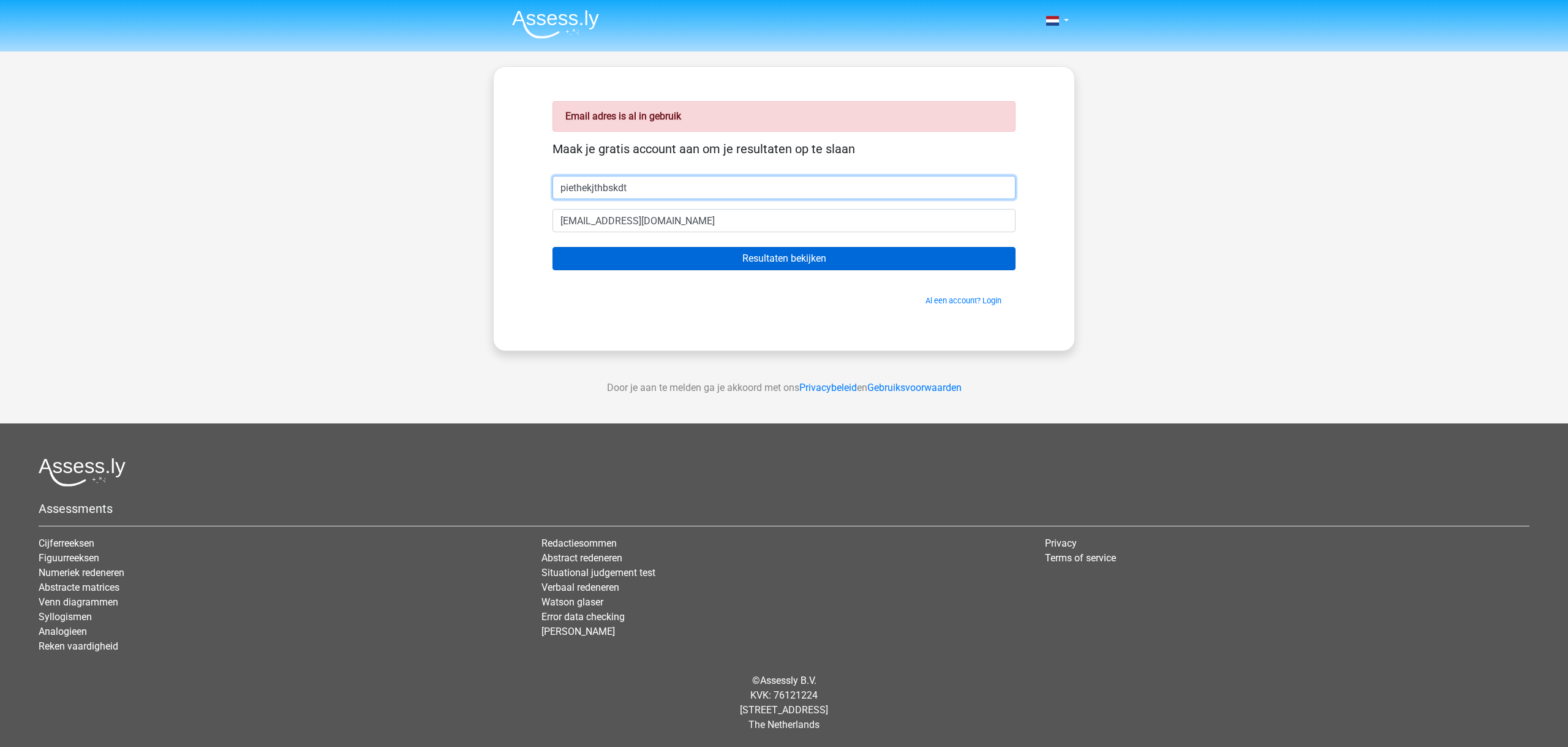
type input "piethekjthbskdt"
click at [628, 255] on input "Resultaten bekijken" at bounding box center [783, 259] width 463 height 23
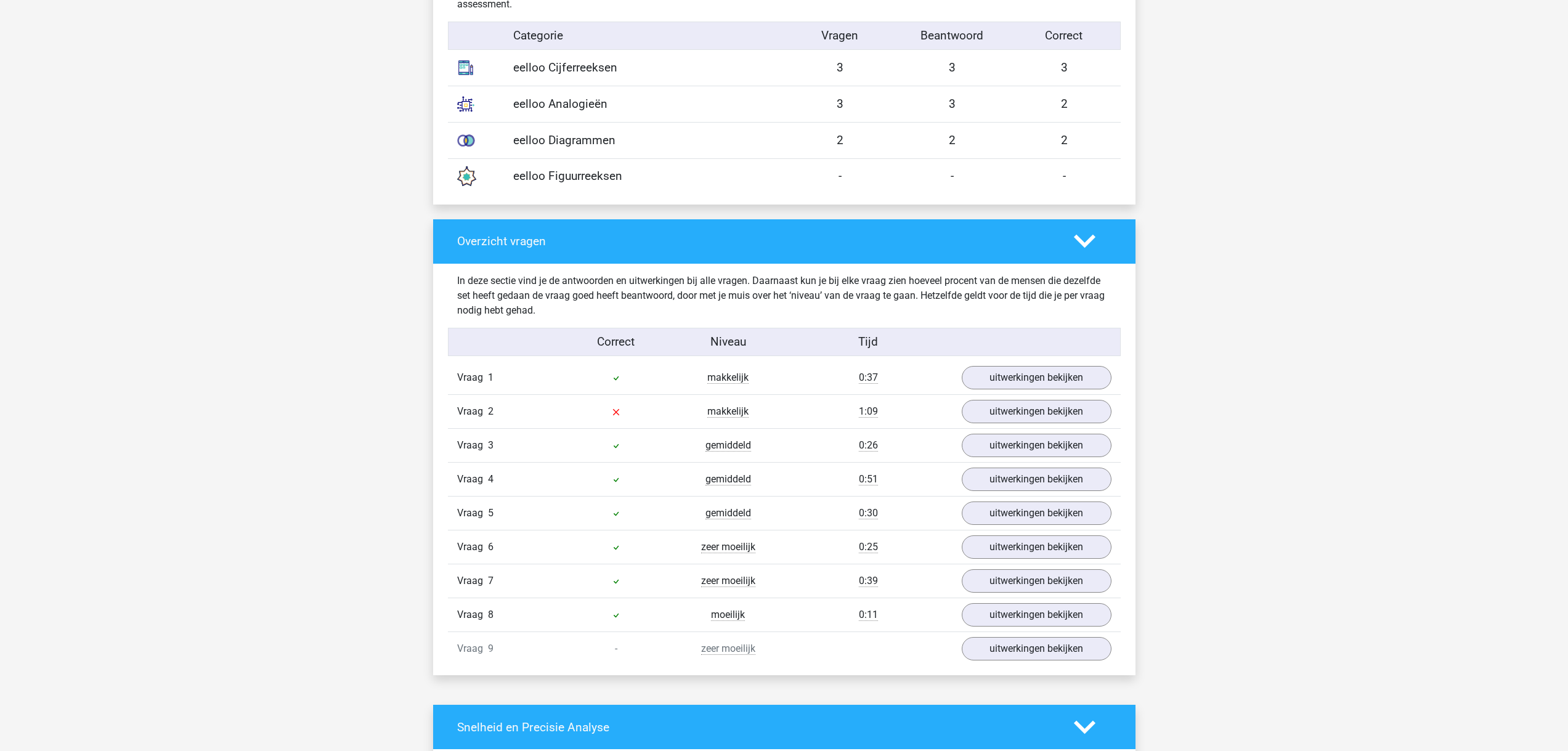
scroll to position [1230, 0]
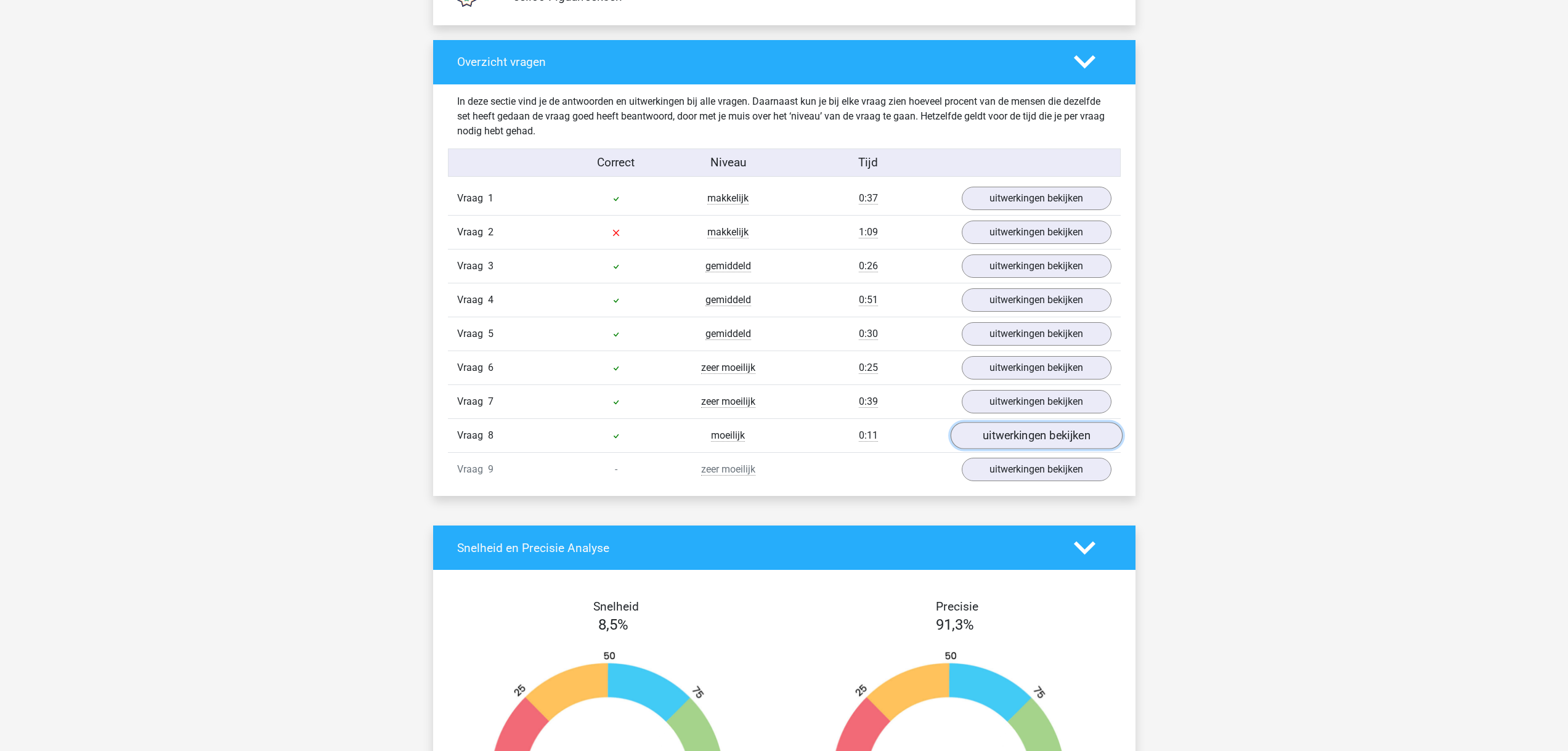
click at [1052, 445] on link "uitwerkingen bekijken" at bounding box center [1036, 436] width 172 height 27
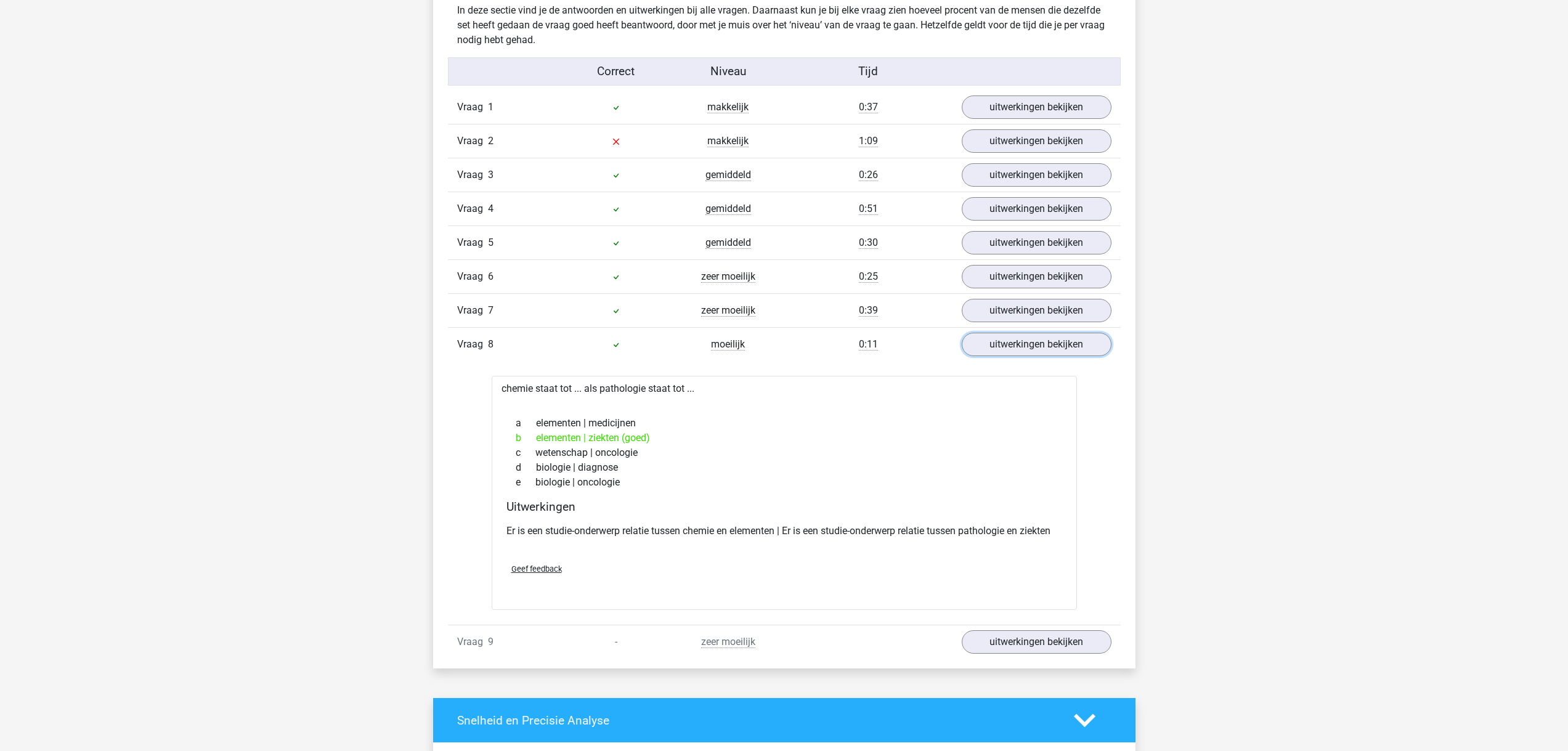
scroll to position [1330, 0]
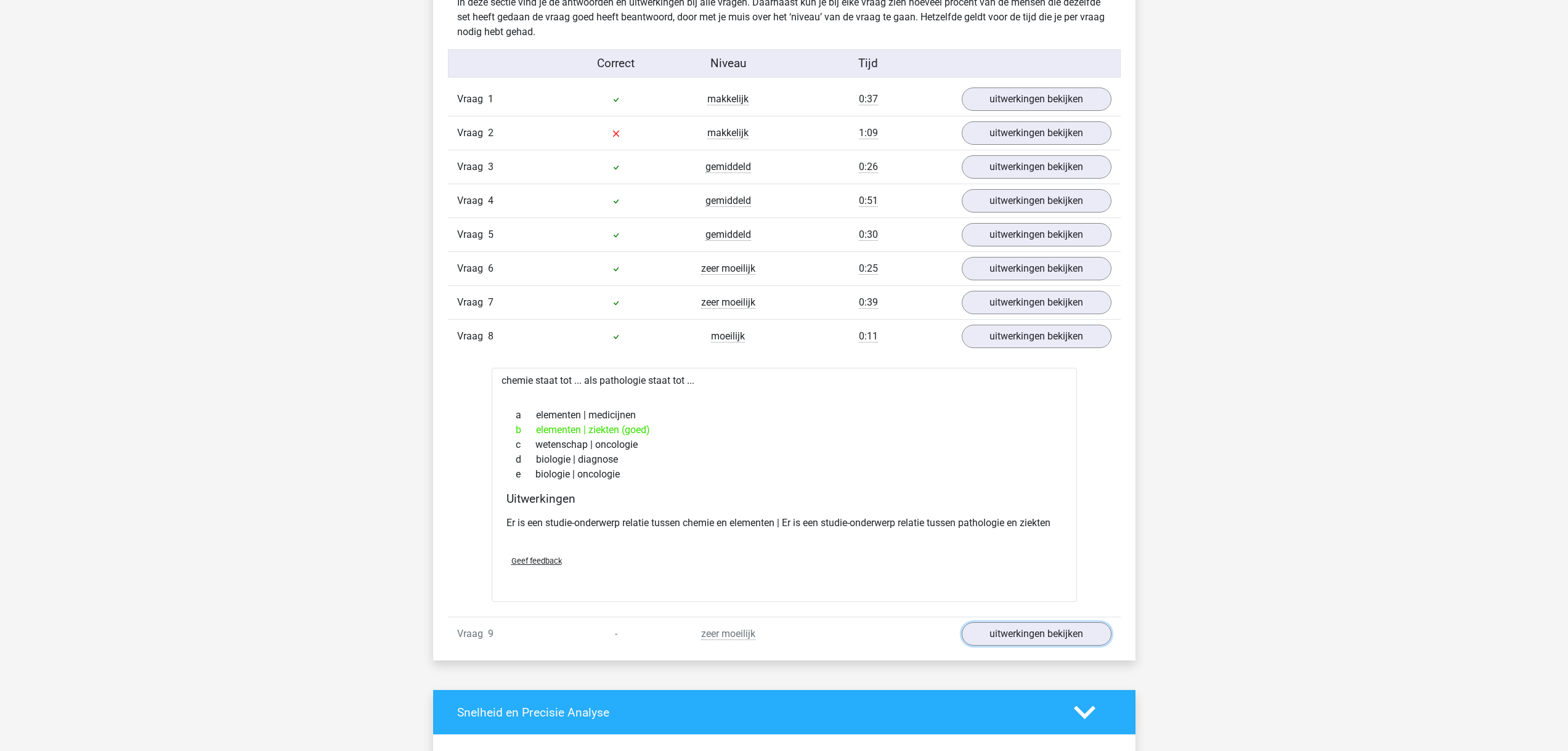
drag, startPoint x: 1069, startPoint y: 634, endPoint x: 1077, endPoint y: 588, distance: 46.7
click at [1070, 634] on link "uitwerkingen bekijken" at bounding box center [1036, 634] width 150 height 23
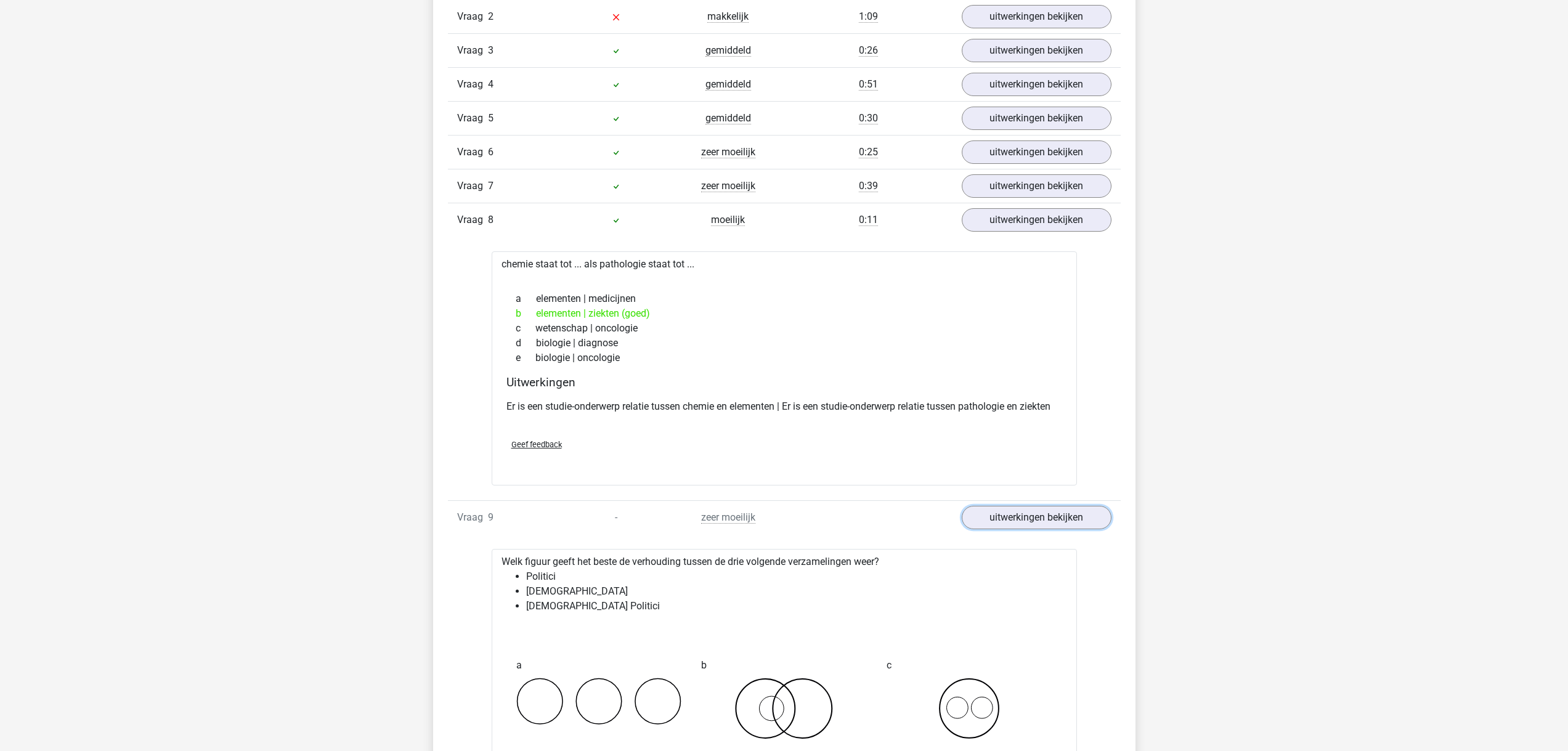
scroll to position [1387, 0]
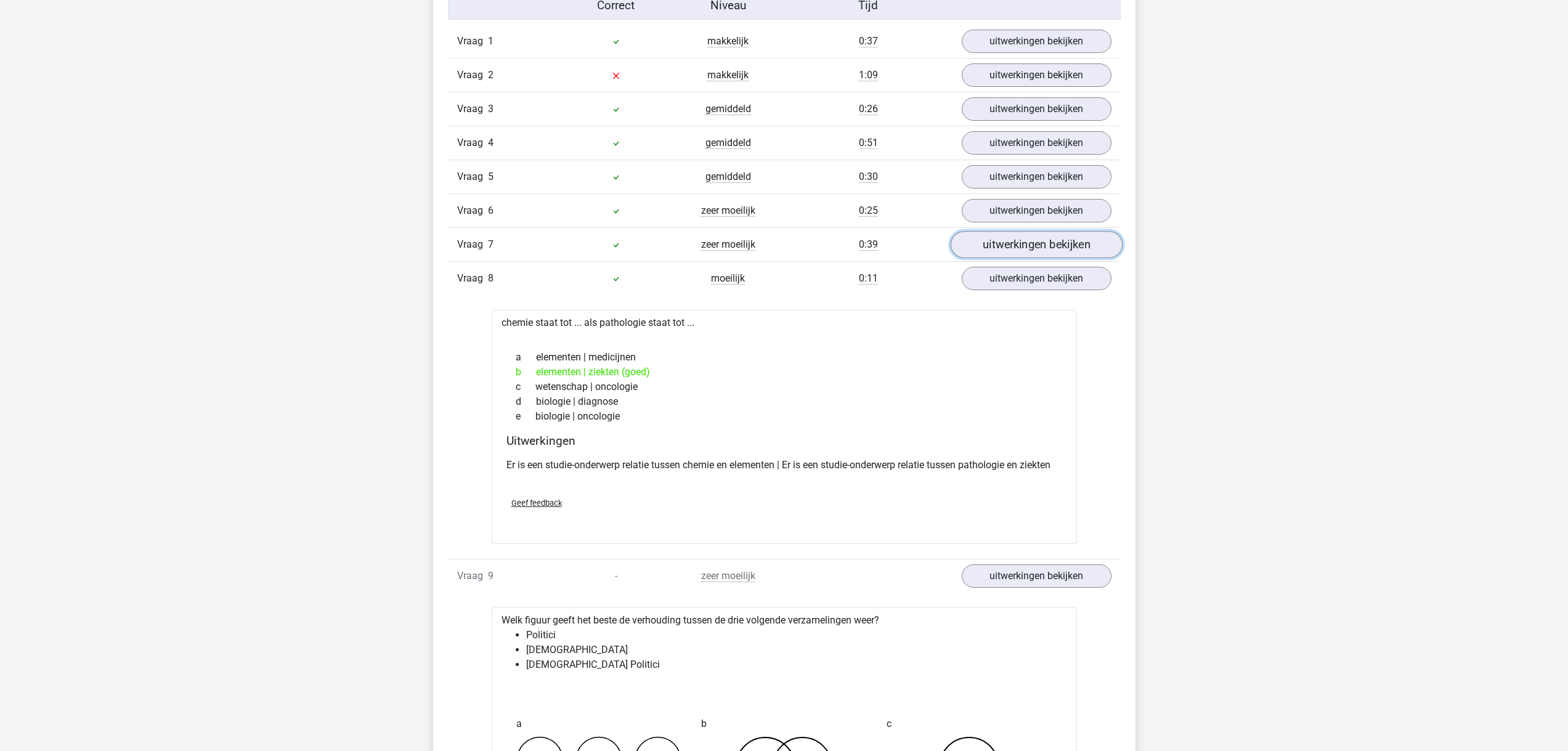
click at [1043, 252] on link "uitwerkingen bekijken" at bounding box center [1036, 244] width 172 height 27
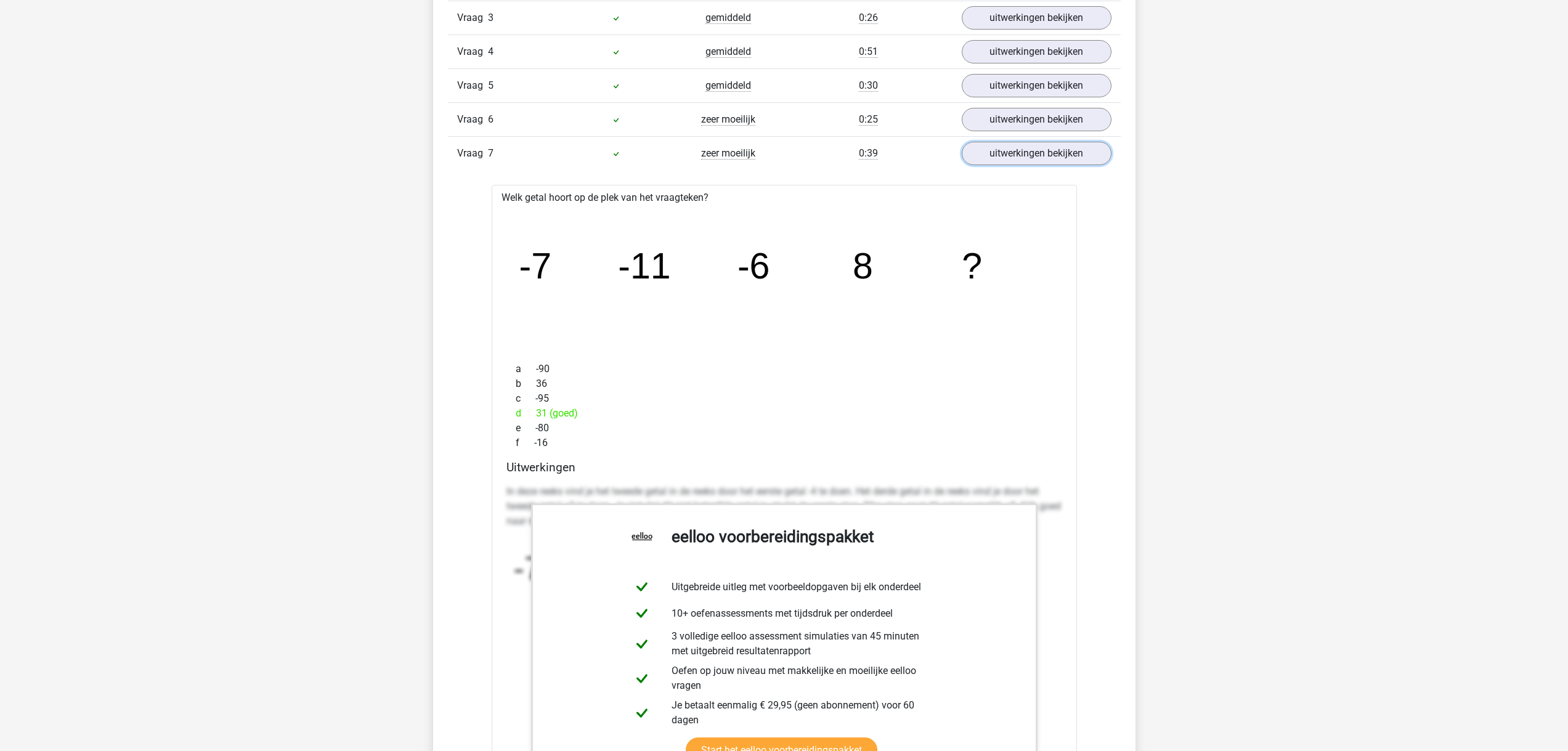
scroll to position [1471, 0]
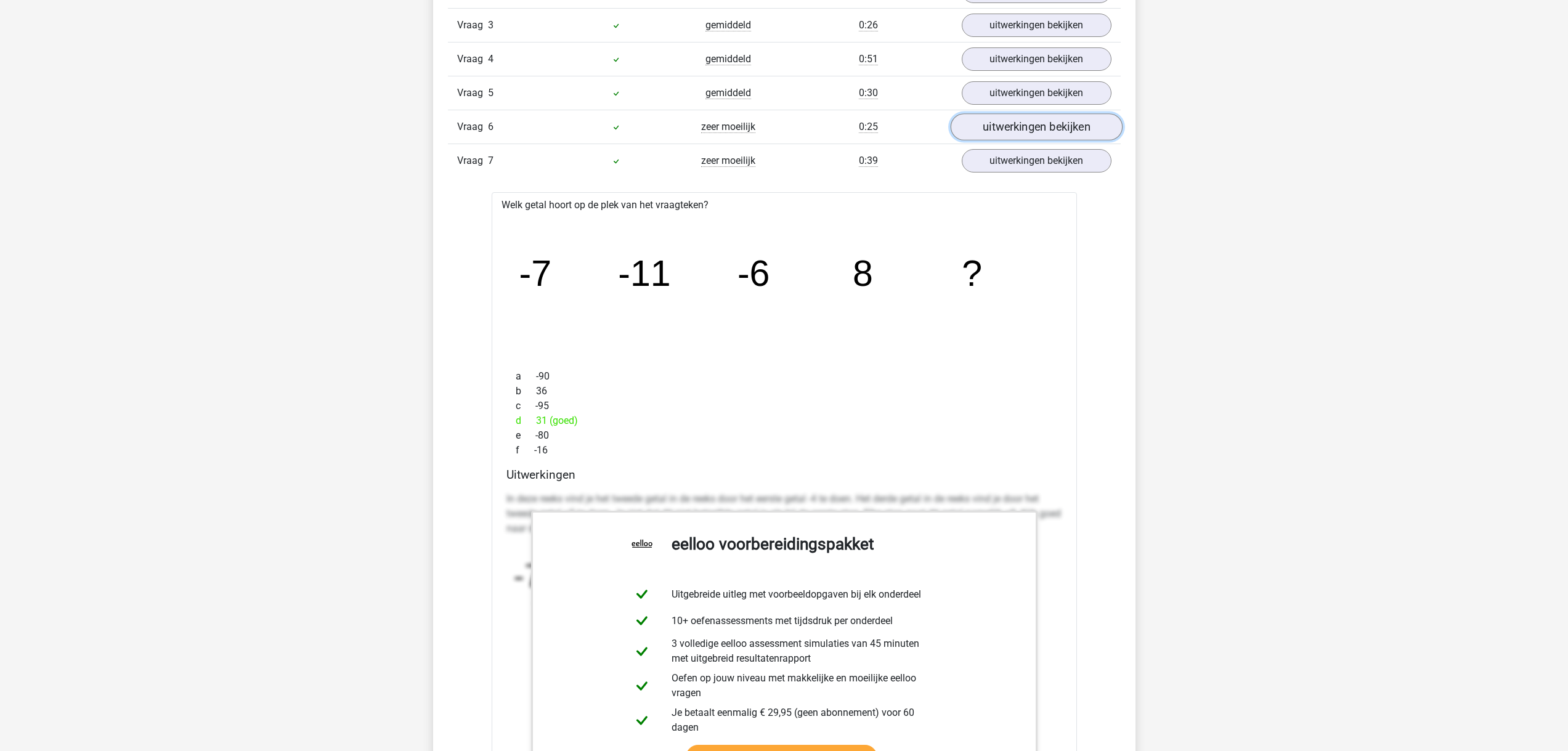
click at [1019, 125] on link "uitwerkingen bekijken" at bounding box center [1036, 127] width 172 height 27
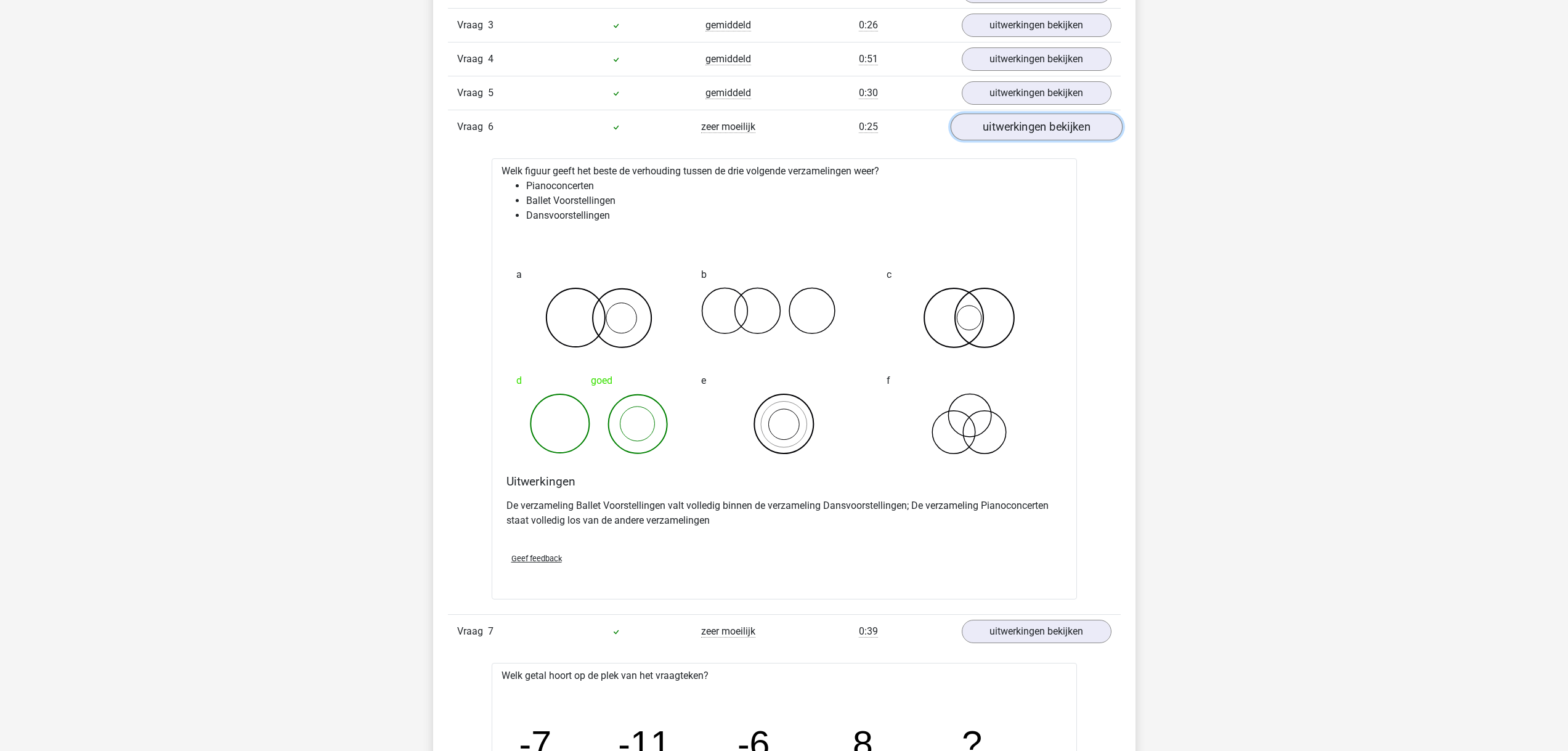
click at [1019, 125] on link "uitwerkingen bekijken" at bounding box center [1036, 127] width 172 height 27
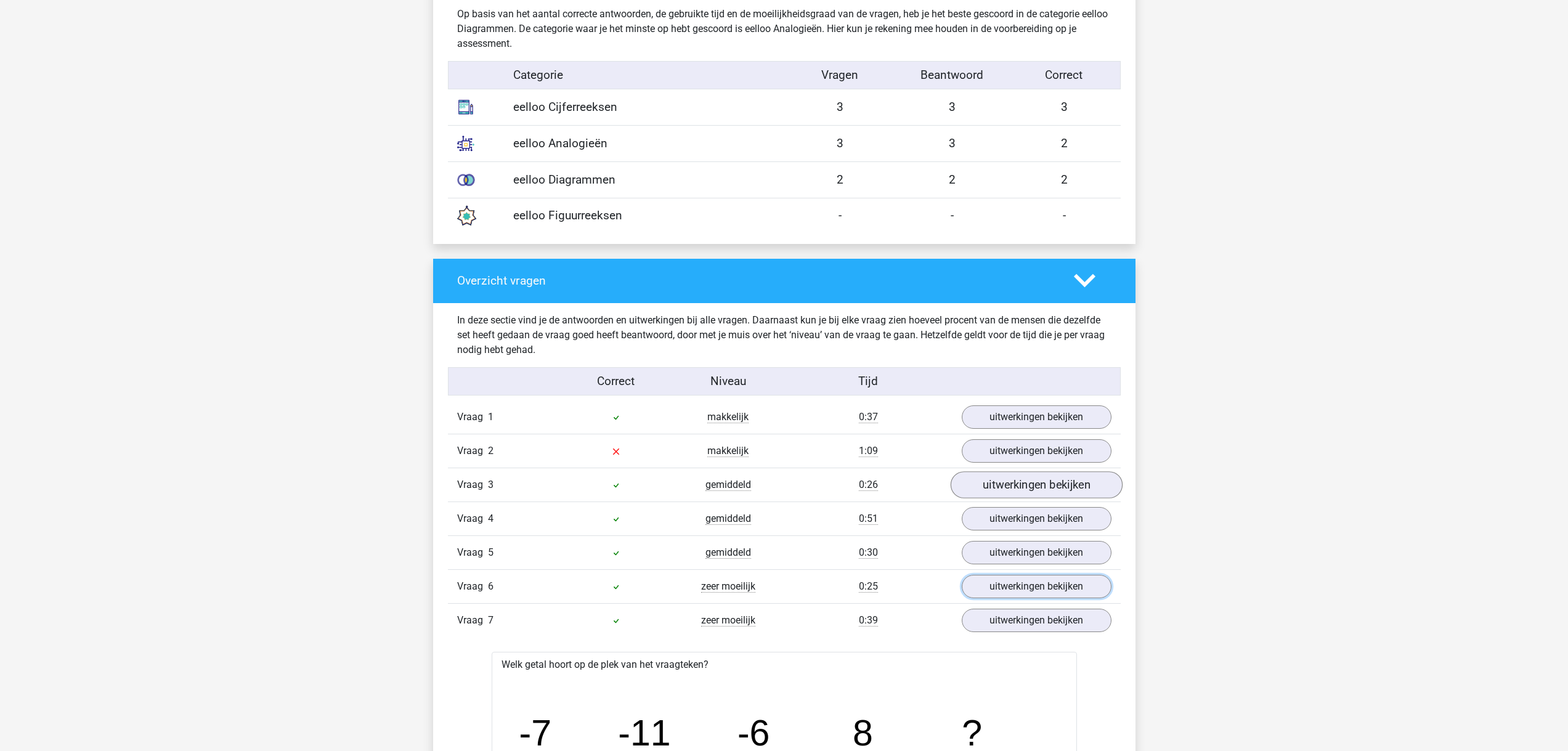
scroll to position [1012, 0]
click at [1038, 459] on link "uitwerkingen bekijken" at bounding box center [1036, 450] width 172 height 27
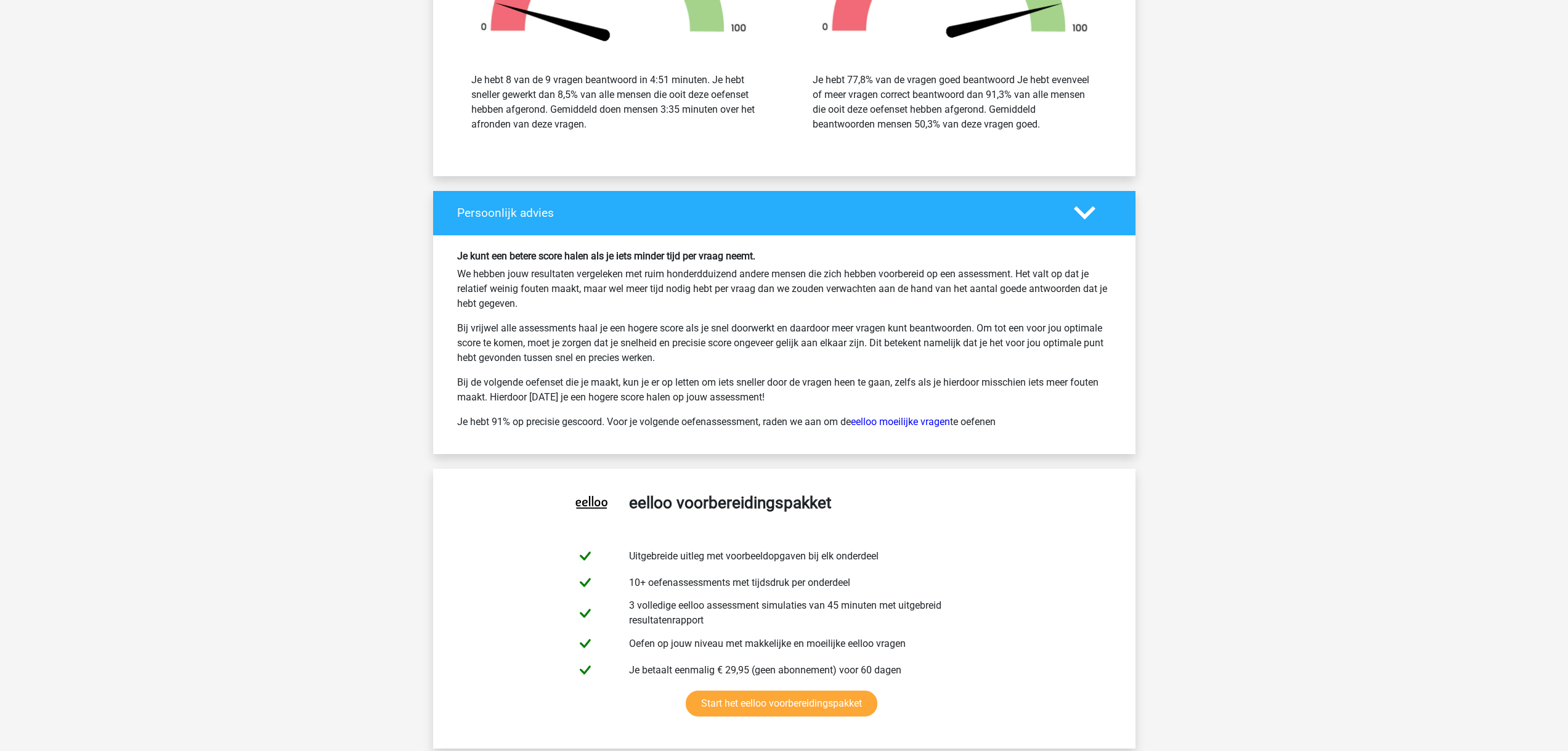
scroll to position [4225, 0]
